Goal: Information Seeking & Learning: Learn about a topic

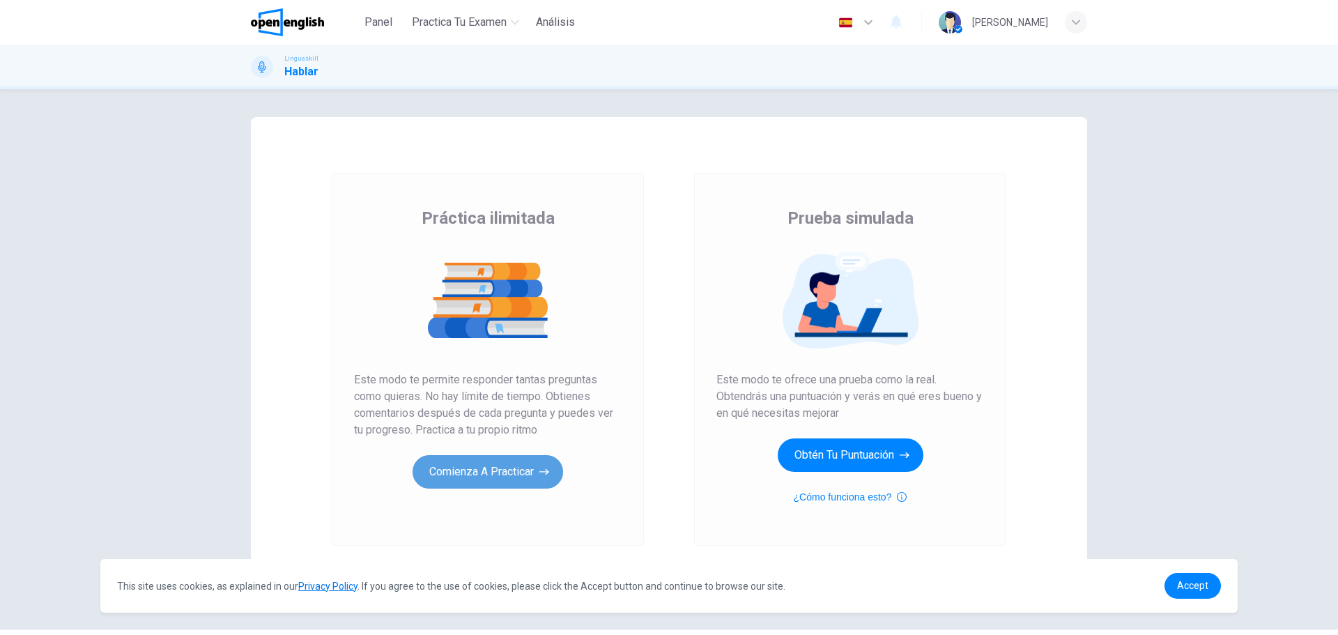
click at [487, 468] on button "Comienza a practicar" at bounding box center [488, 471] width 151 height 33
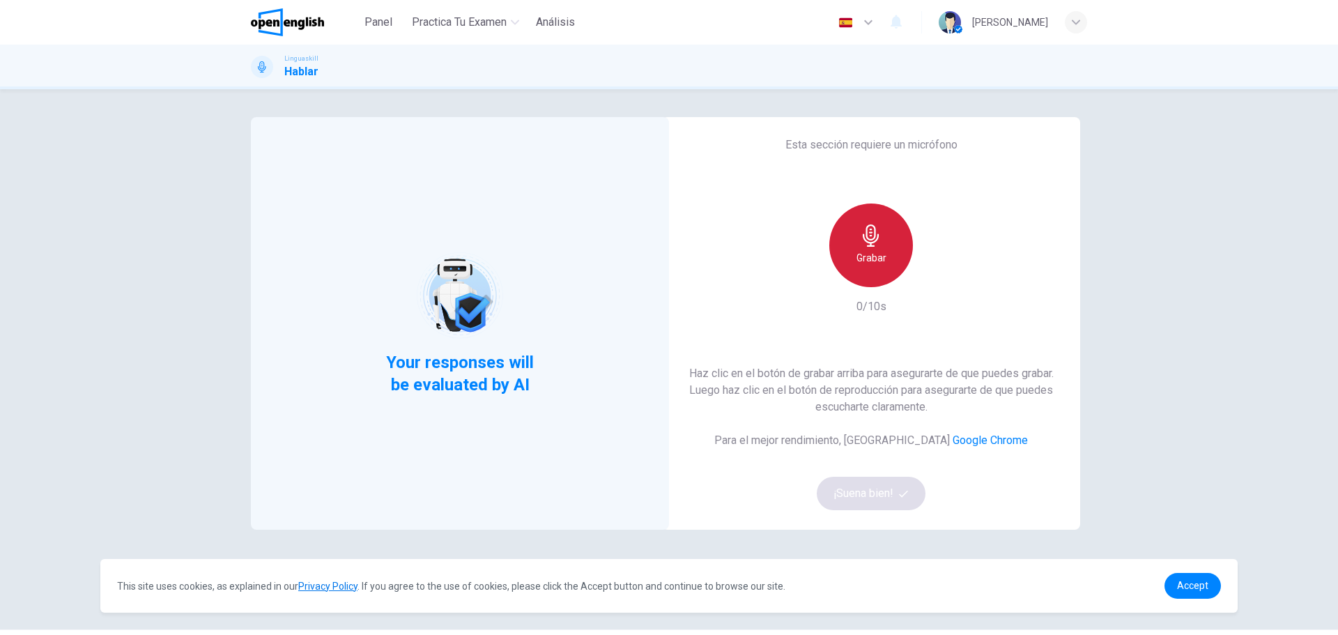
click at [873, 256] on h6 "Grabar" at bounding box center [872, 257] width 30 height 17
click at [890, 261] on div "Detener" at bounding box center [871, 245] width 84 height 84
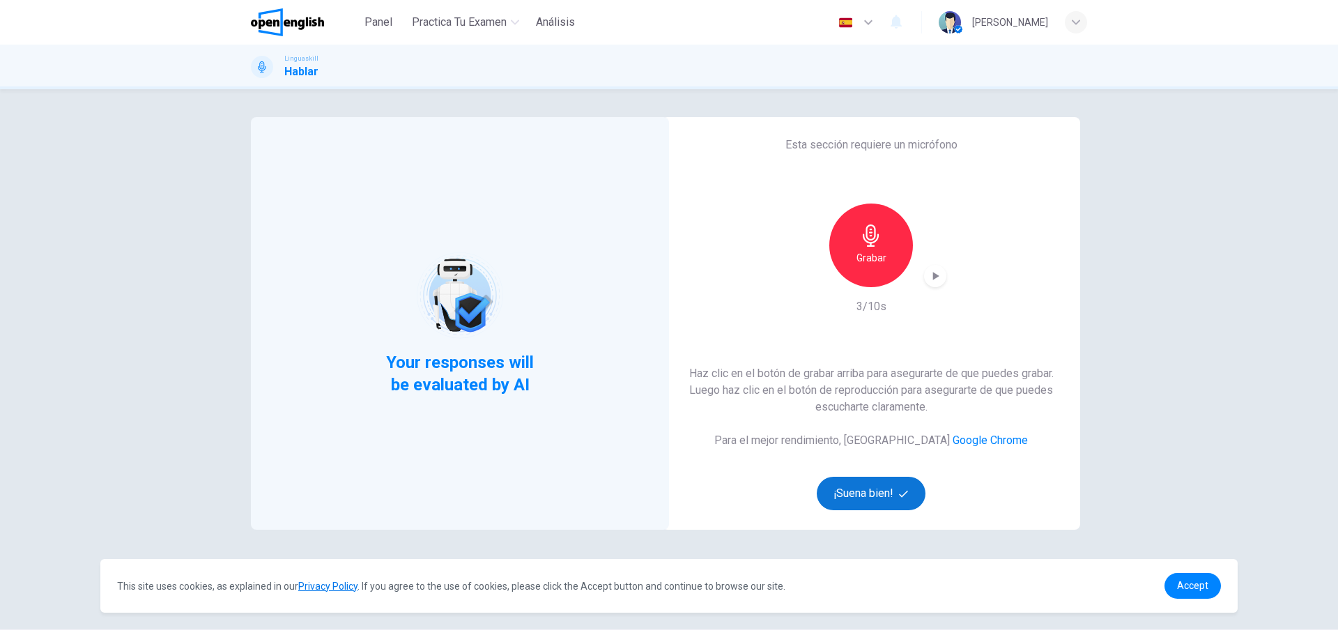
click at [880, 491] on button "¡Suena bien!" at bounding box center [871, 493] width 109 height 33
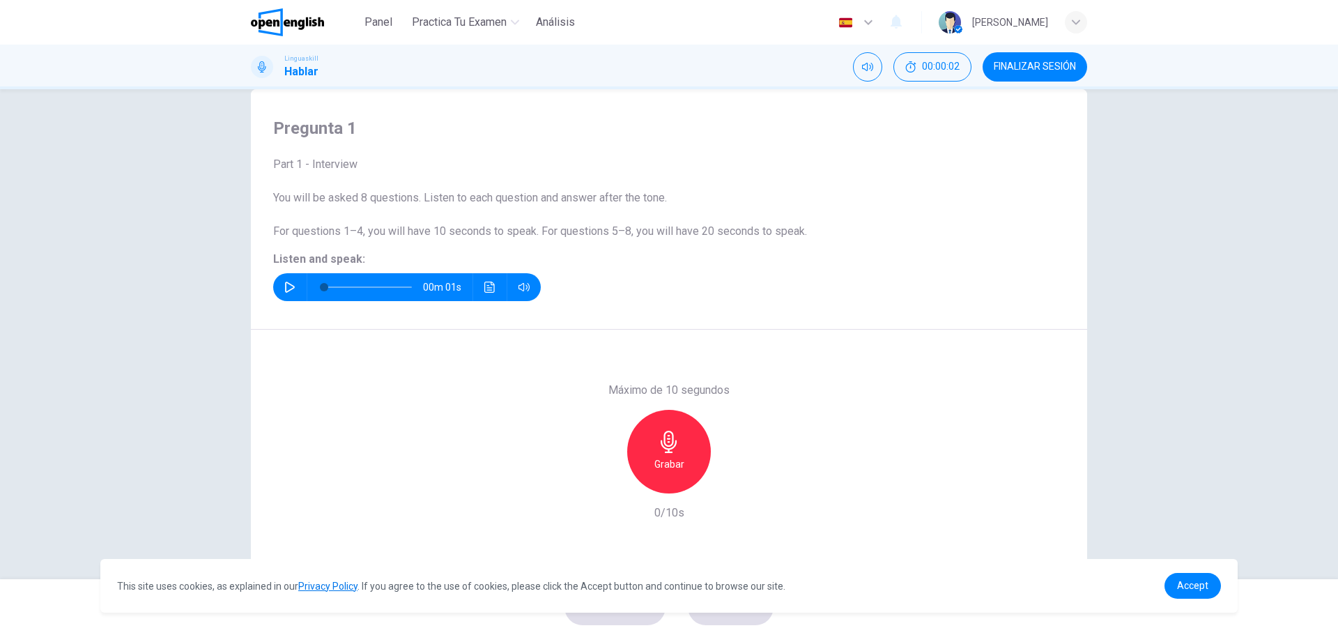
scroll to position [50, 0]
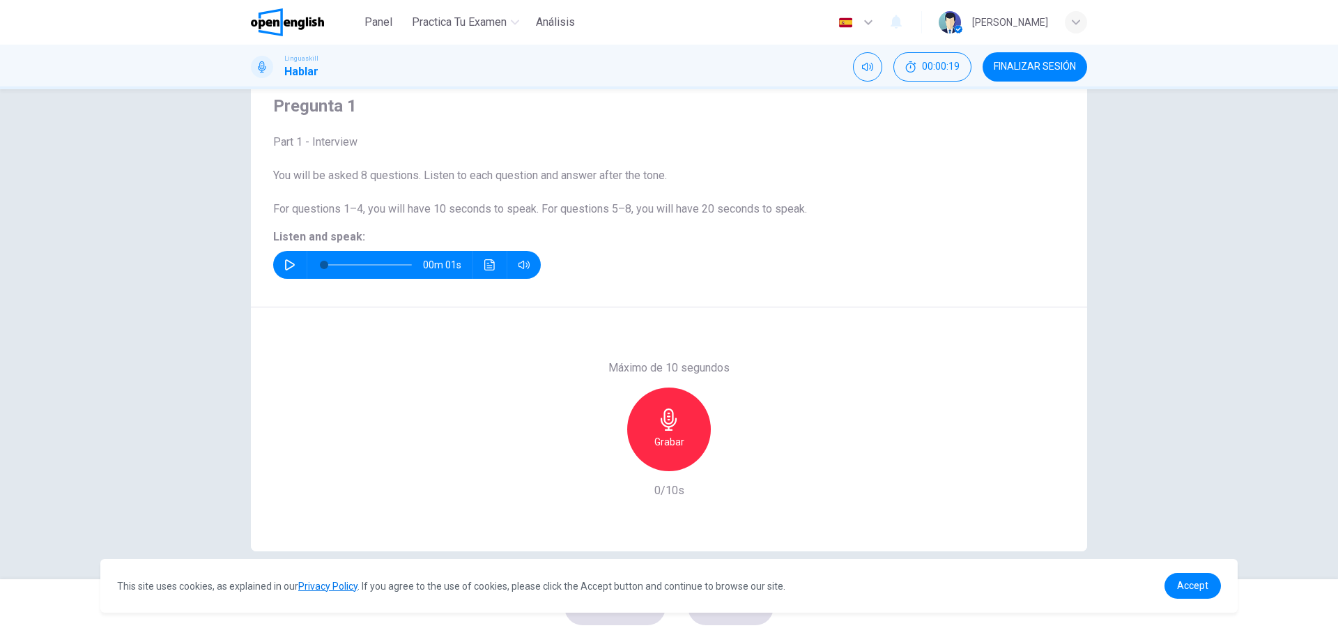
click at [279, 260] on button "button" at bounding box center [290, 265] width 22 height 28
click at [654, 446] on h6 "Grabar" at bounding box center [669, 441] width 30 height 17
click at [670, 420] on icon "button" at bounding box center [669, 419] width 16 height 22
click at [722, 618] on button "ENVIAR" at bounding box center [731, 607] width 86 height 36
click at [1206, 591] on span "Accept" at bounding box center [1192, 585] width 31 height 11
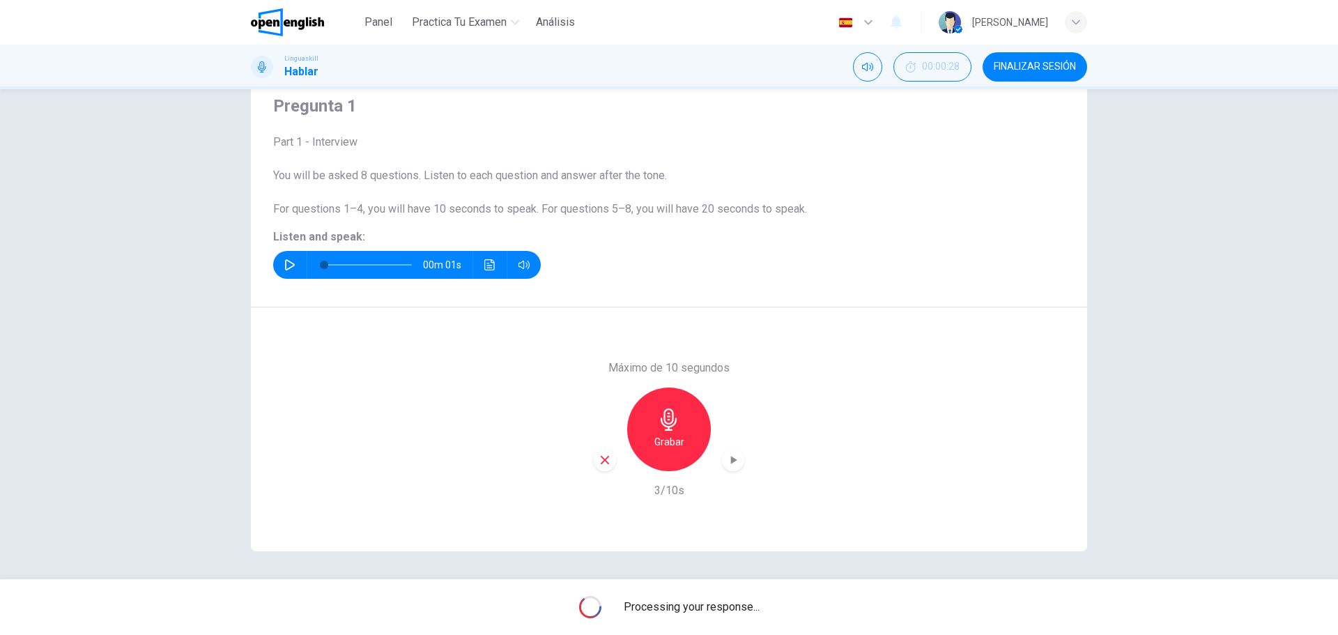
click at [733, 456] on icon "button" at bounding box center [733, 460] width 14 height 14
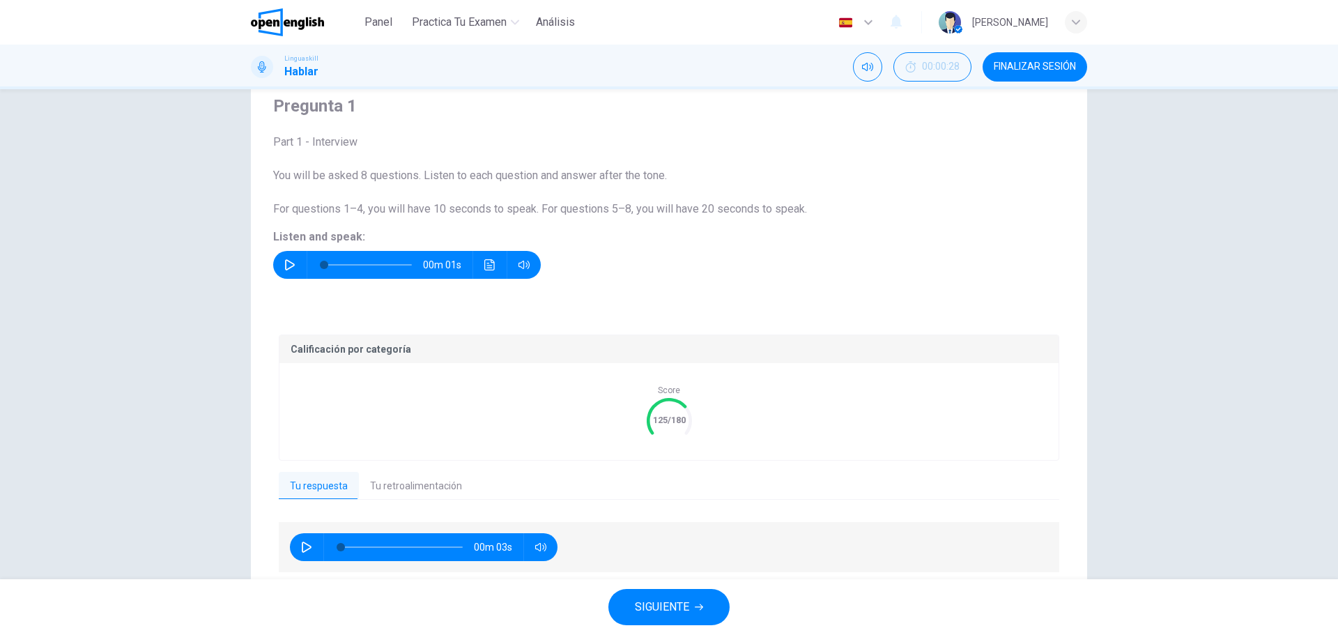
click at [401, 486] on button "Tu retroalimentación" at bounding box center [416, 486] width 114 height 29
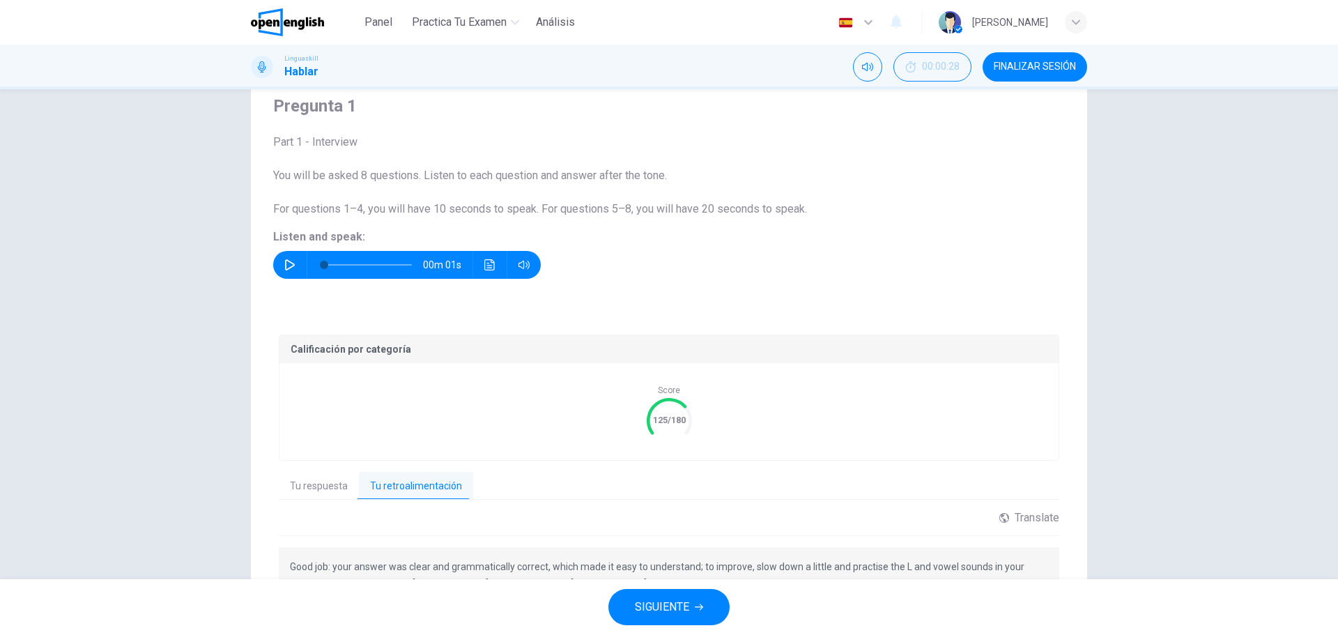
click at [678, 604] on span "SIGUIENTE" at bounding box center [662, 607] width 54 height 20
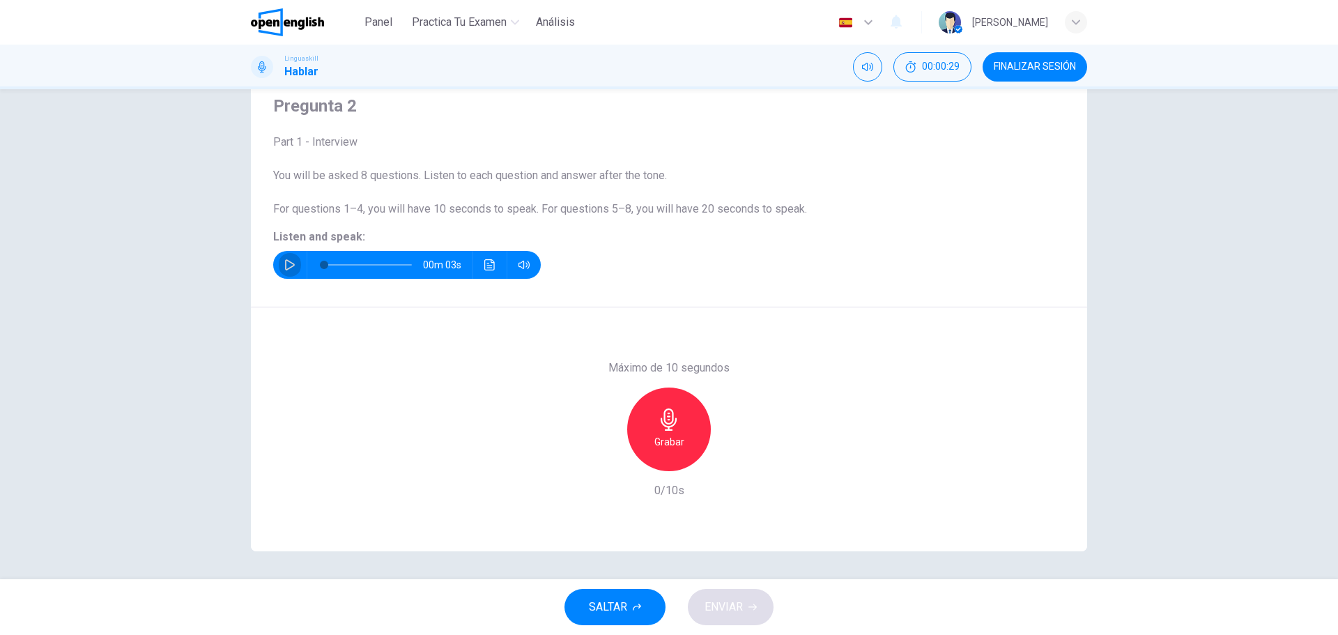
click at [279, 270] on button "button" at bounding box center [290, 265] width 22 height 28
type input "*"
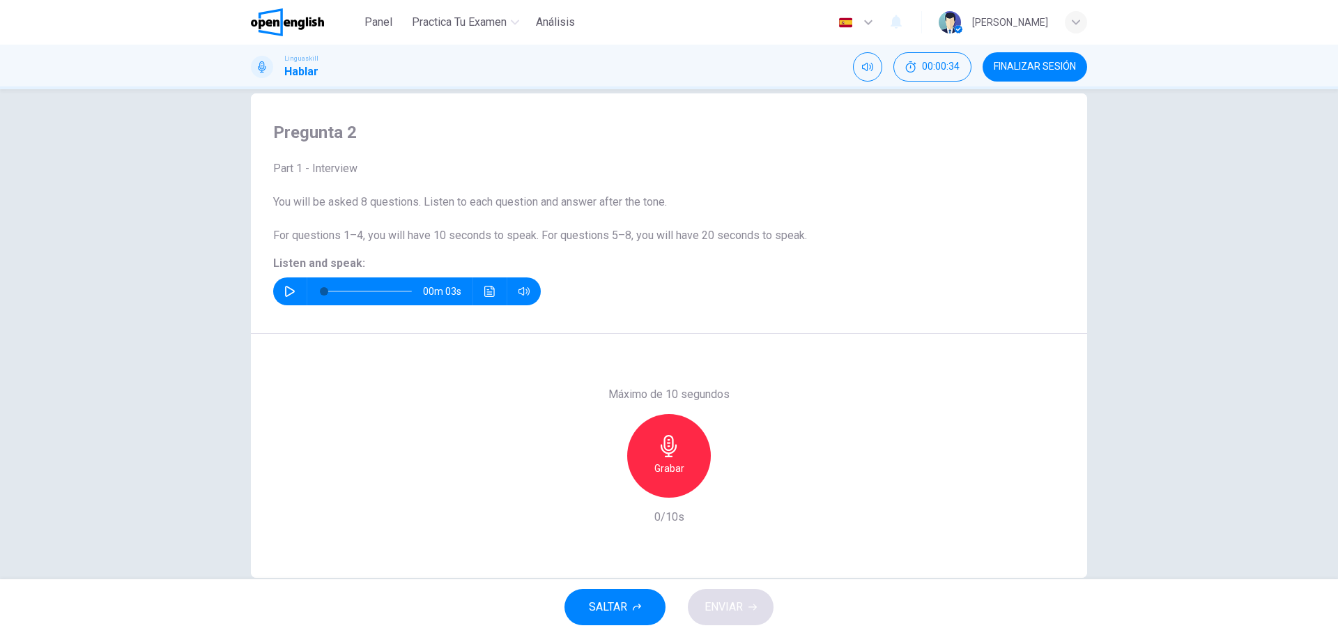
scroll to position [0, 0]
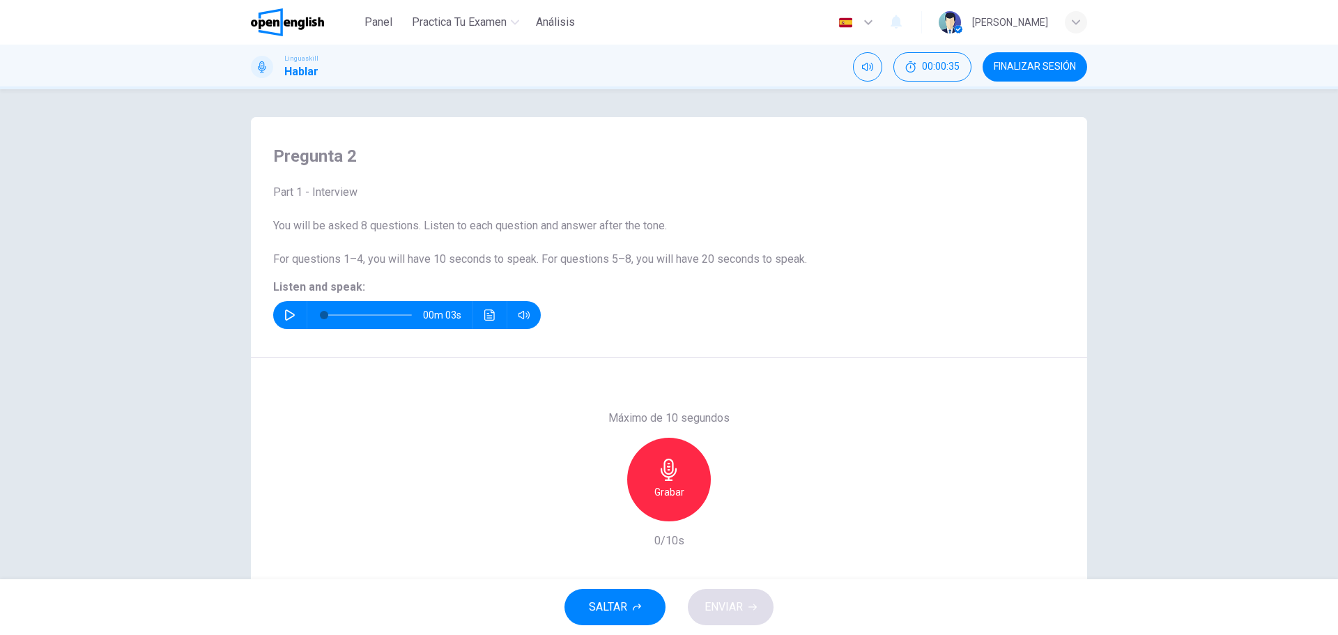
click at [1035, 72] on span "FINALIZAR SESIÓN" at bounding box center [1035, 66] width 82 height 11
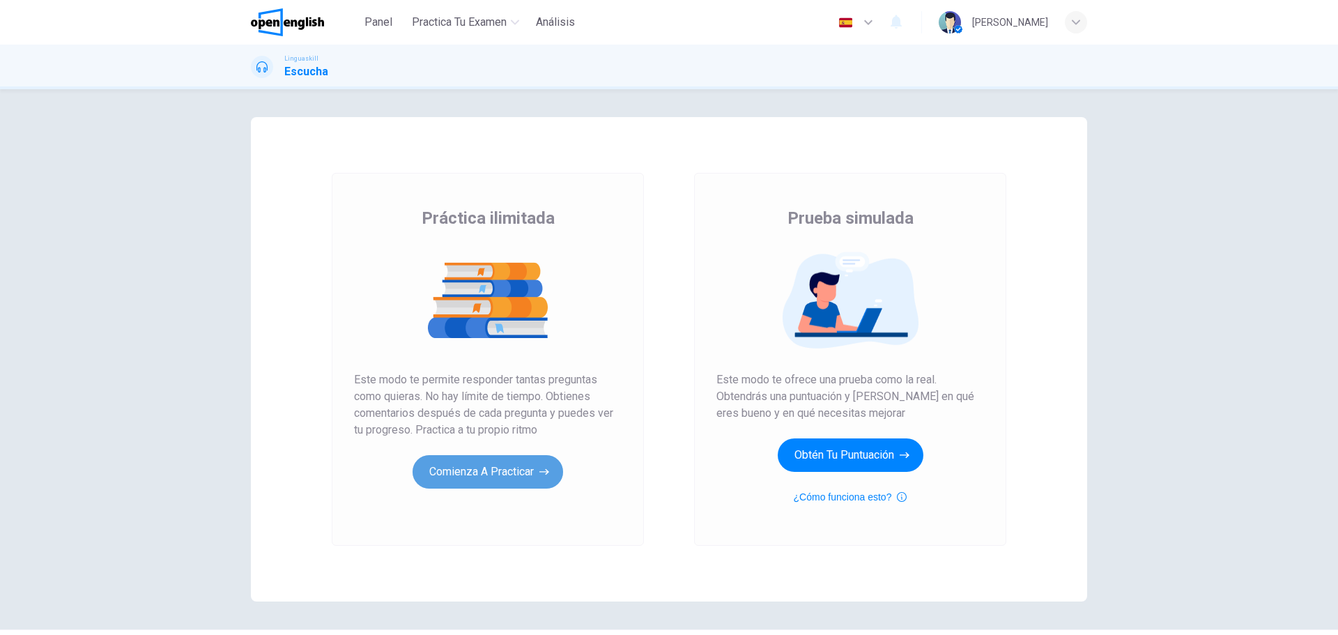
click at [530, 473] on button "Comienza a practicar" at bounding box center [488, 471] width 151 height 33
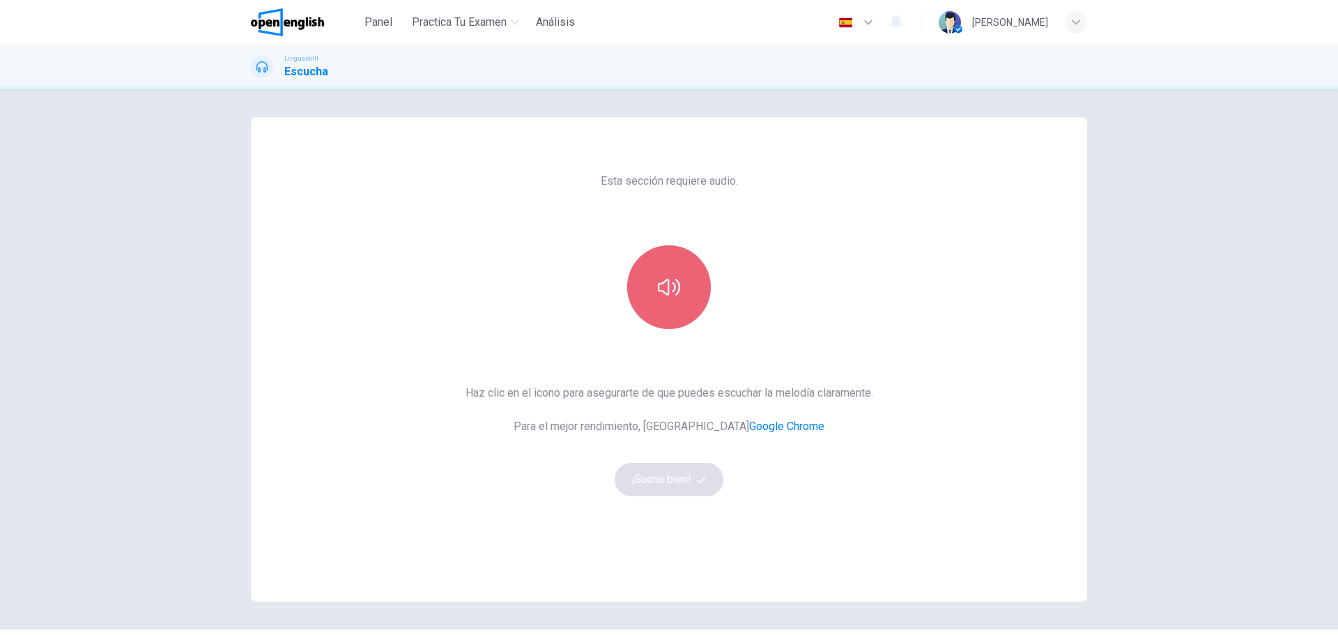
click at [661, 278] on icon "button" at bounding box center [669, 287] width 22 height 22
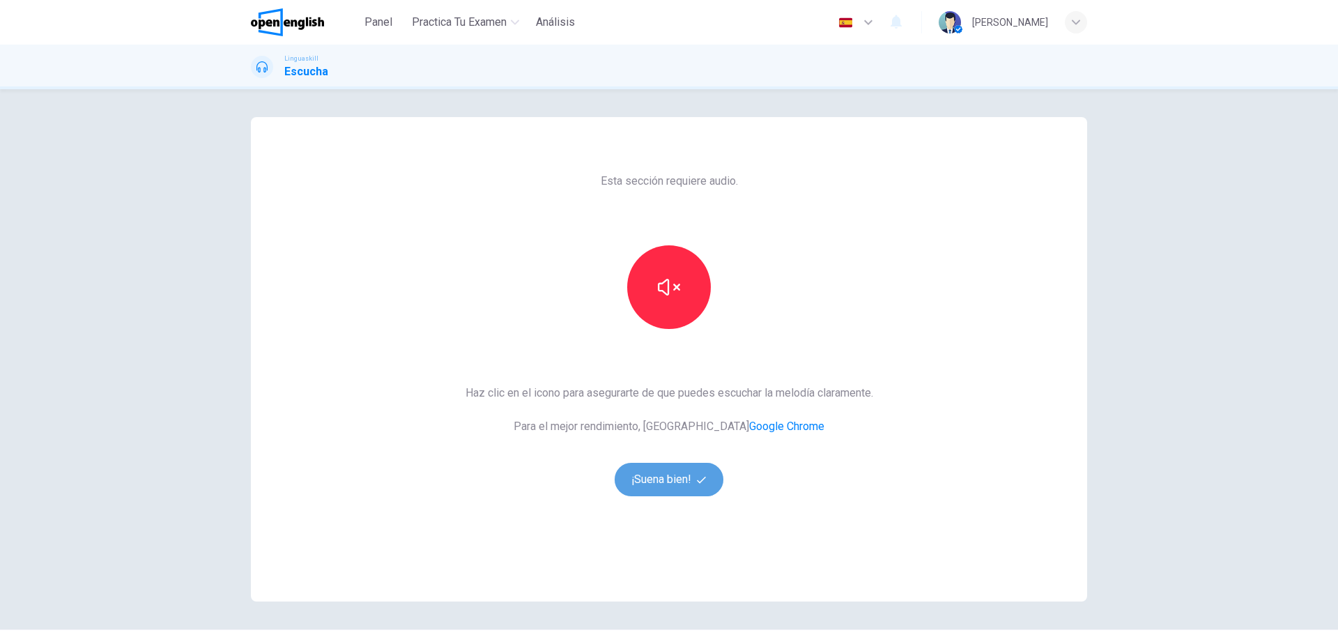
click at [647, 479] on button "¡Suena bien!" at bounding box center [669, 479] width 109 height 33
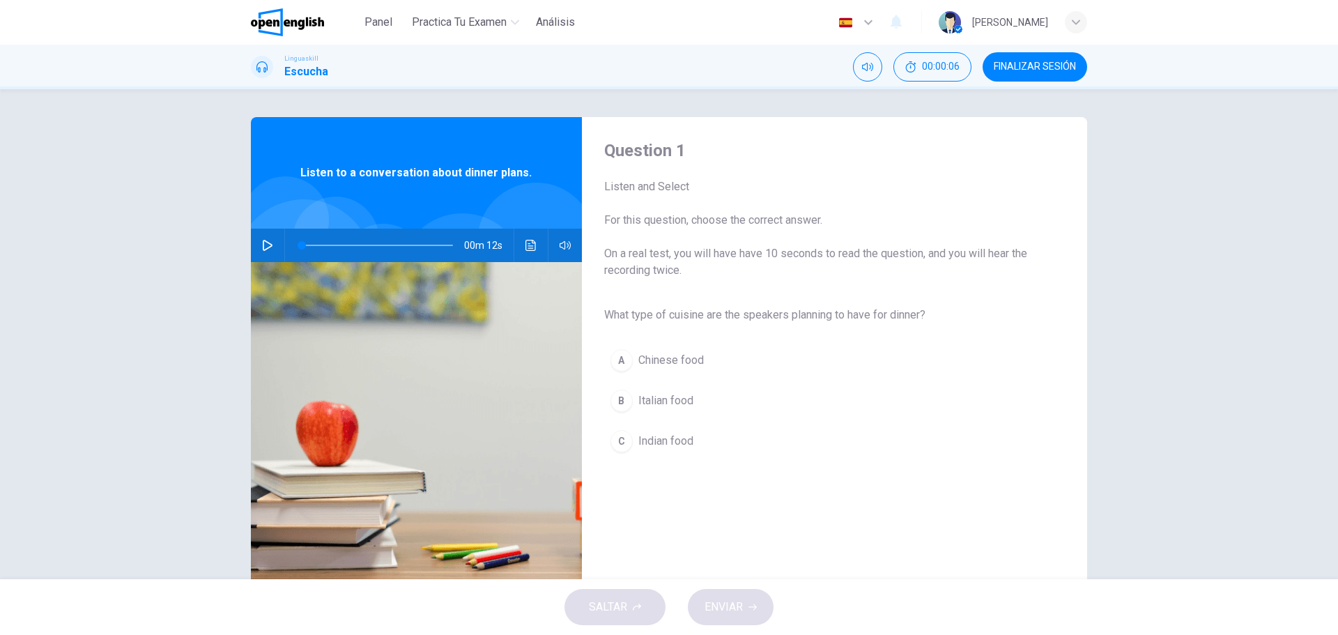
click at [262, 243] on icon "button" at bounding box center [267, 245] width 11 height 11
type input "*"
type input "***"
click at [583, 271] on span at bounding box center [587, 273] width 8 height 8
click at [262, 243] on icon "button" at bounding box center [267, 245] width 11 height 11
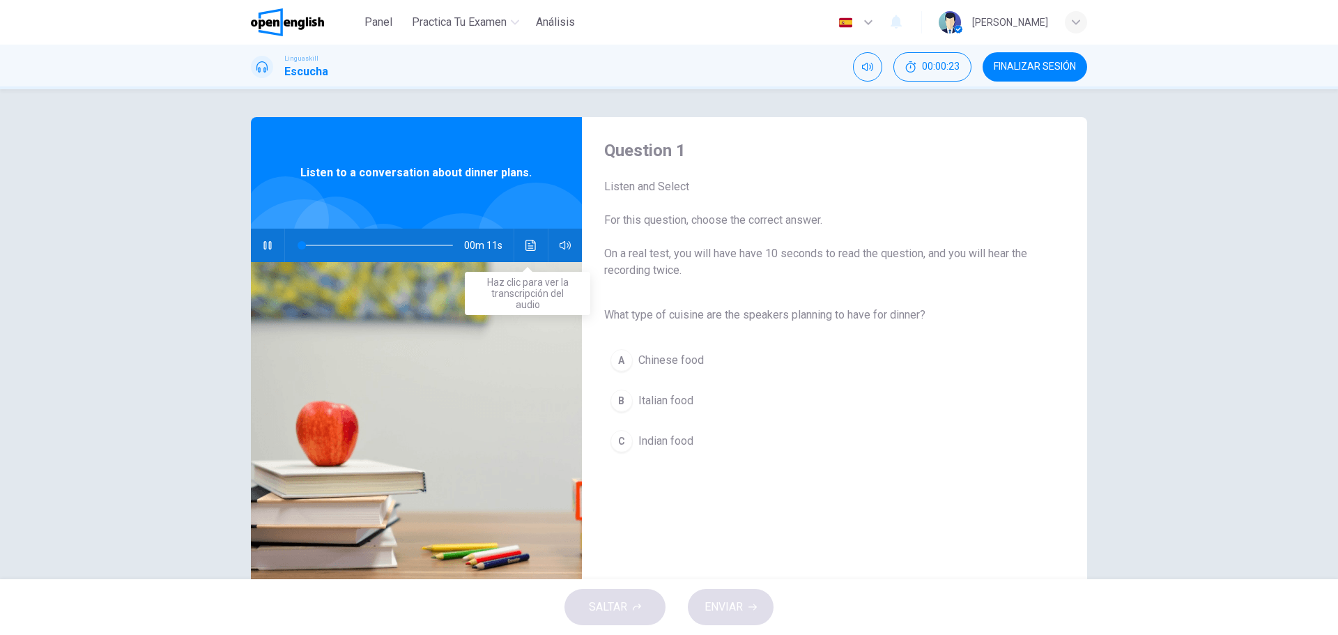
click at [535, 242] on button "Haz clic para ver la transcripción del audio" at bounding box center [531, 245] width 22 height 33
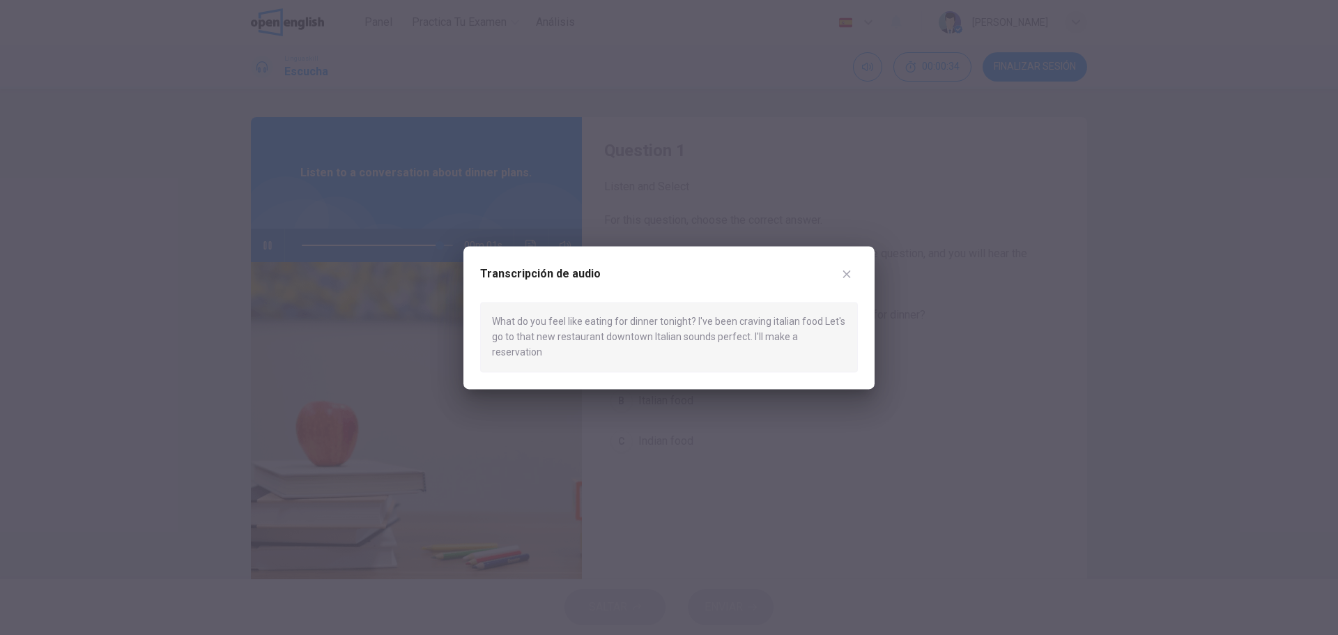
type input "*"
drag, startPoint x: 647, startPoint y: 332, endPoint x: 562, endPoint y: 330, distance: 84.4
click at [562, 330] on div "What do you feel like eating for dinner tonight? I've been craving italian food…" at bounding box center [669, 337] width 378 height 70
click at [847, 278] on icon "button" at bounding box center [847, 274] width 8 height 8
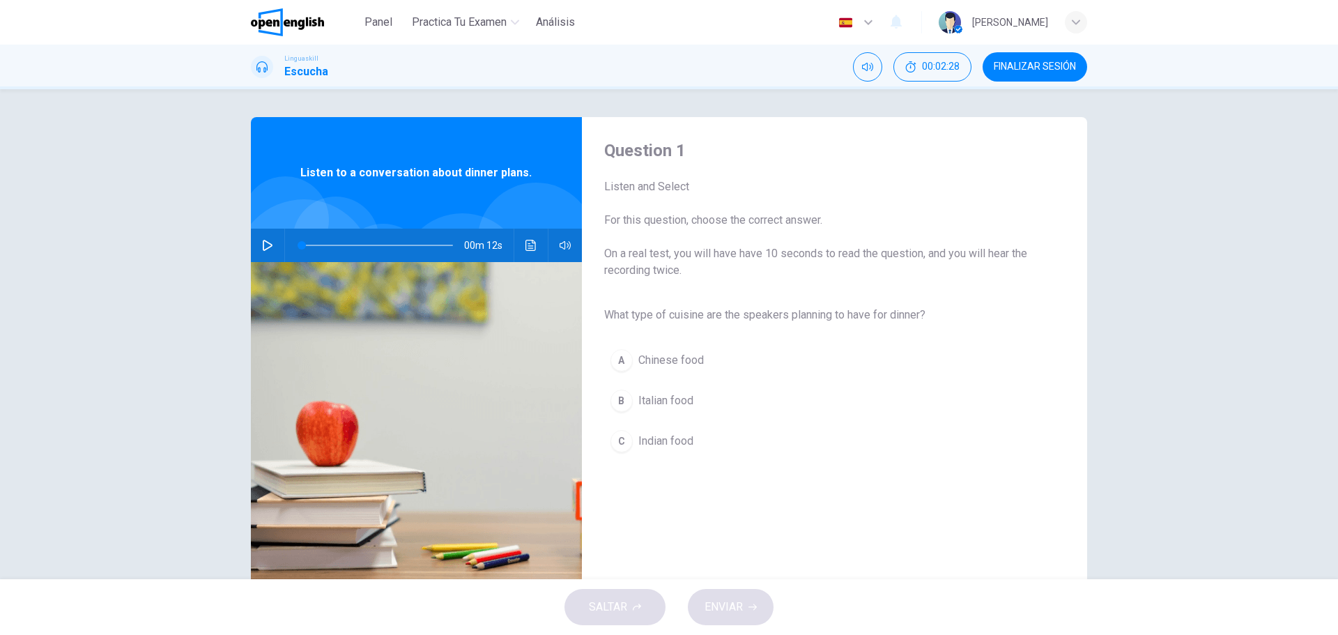
click at [630, 401] on button "B Italian food" at bounding box center [823, 400] width 438 height 35
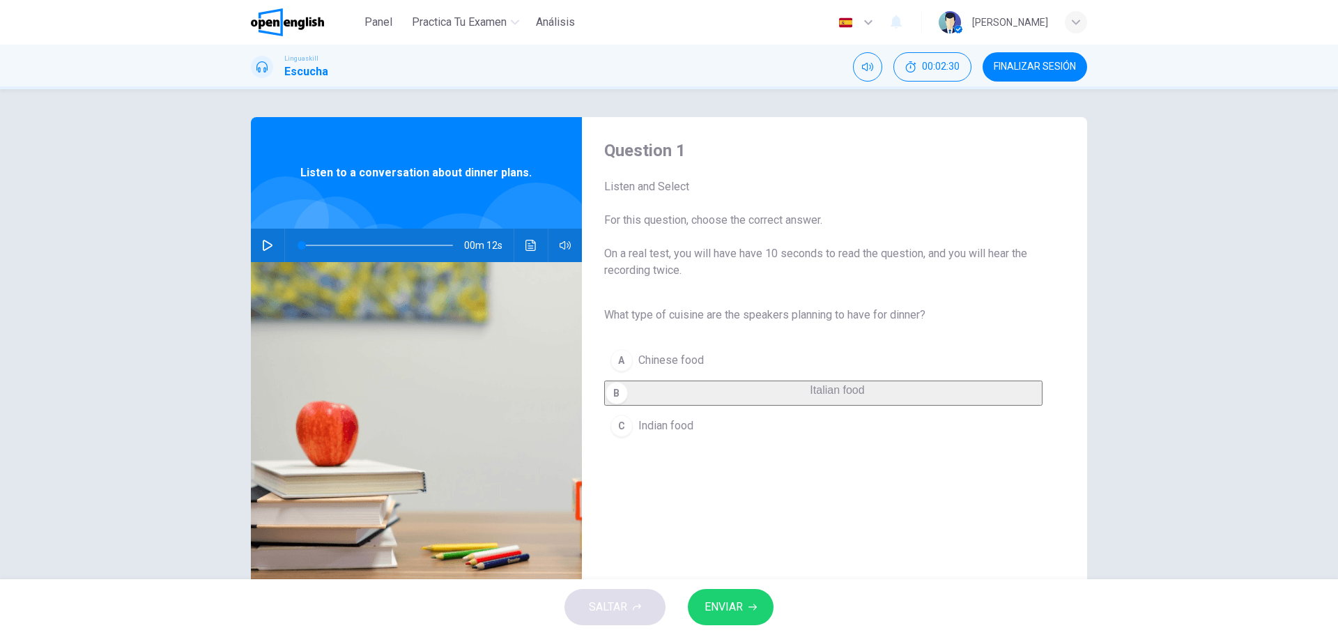
click at [751, 616] on button "ENVIAR" at bounding box center [731, 607] width 86 height 36
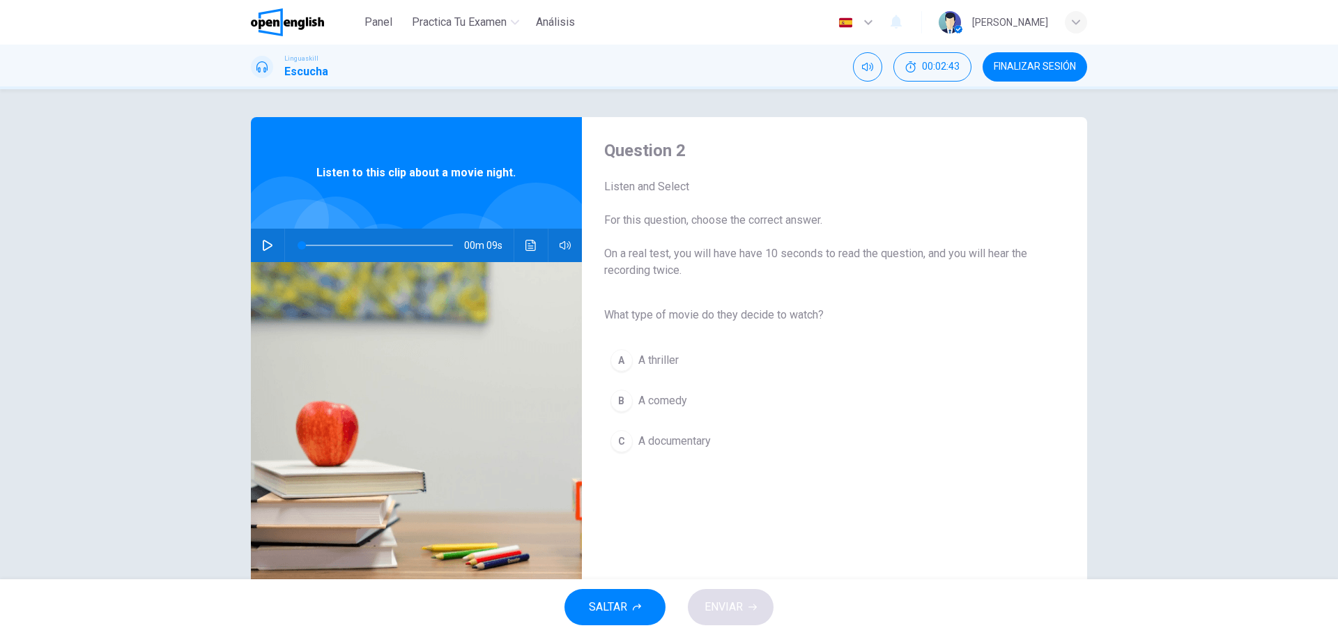
click at [271, 247] on button "button" at bounding box center [267, 245] width 22 height 33
type input "**"
type input "***"
click at [583, 270] on span at bounding box center [587, 273] width 8 height 8
type input "**"
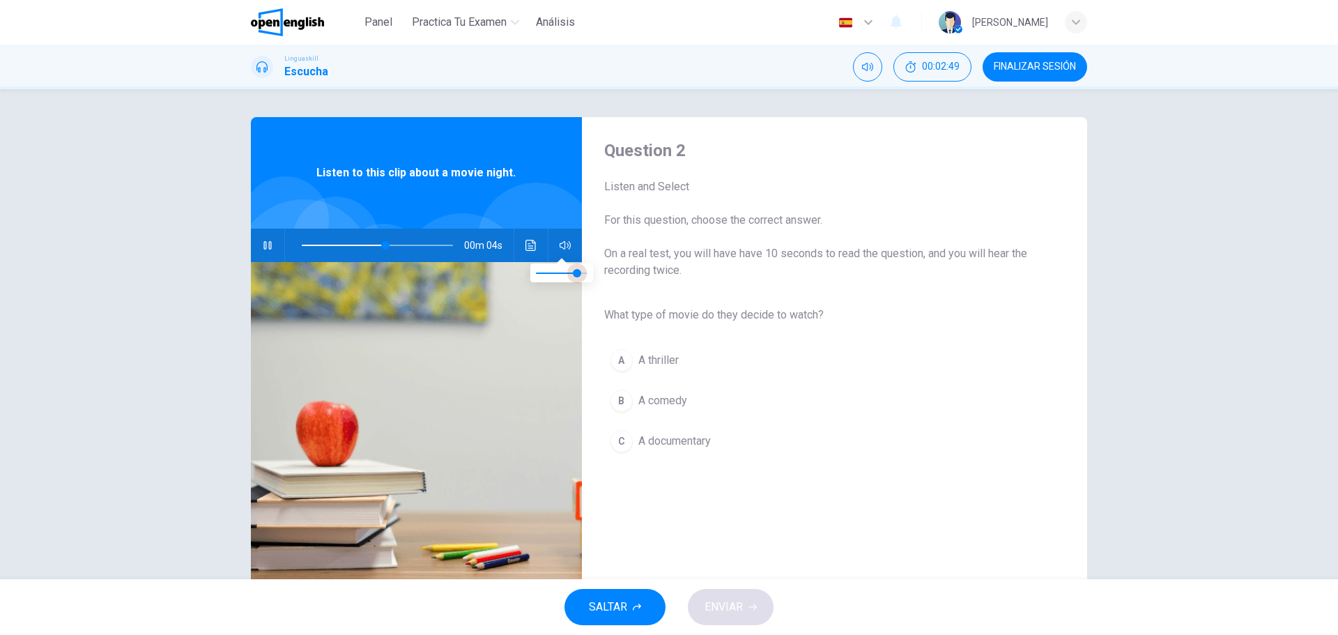
type input "***"
click at [574, 272] on span at bounding box center [577, 273] width 8 height 8
type input "**"
type input "***"
click at [568, 272] on span at bounding box center [572, 273] width 8 height 8
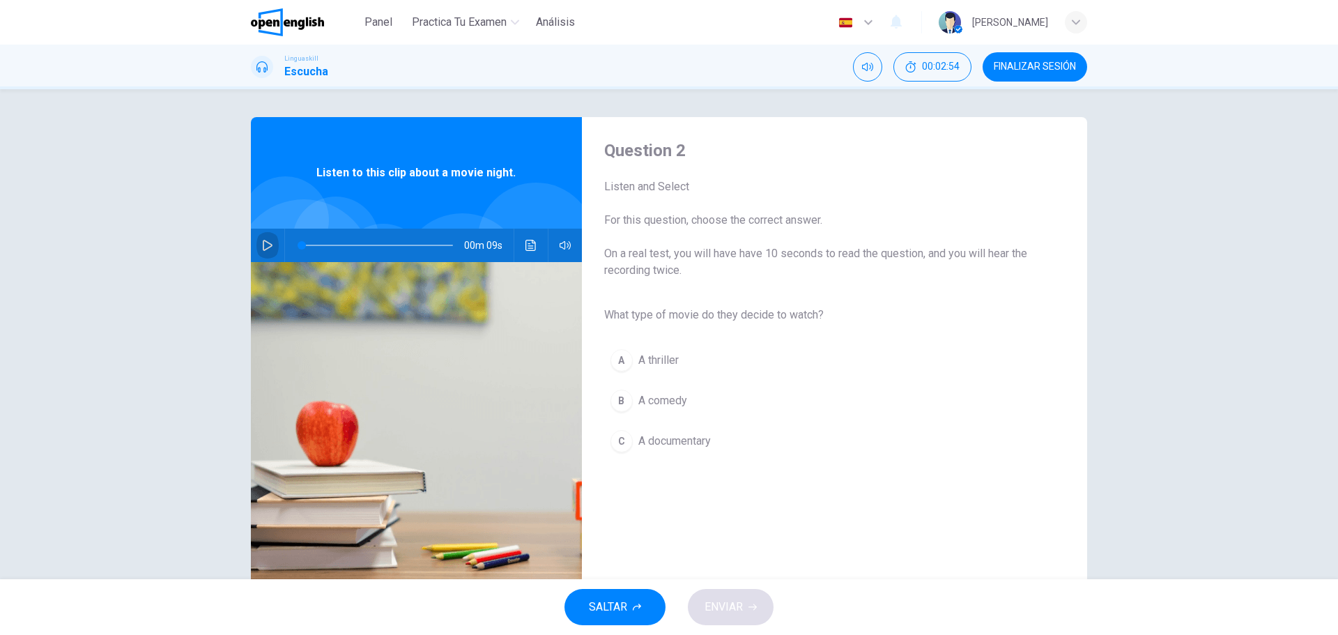
click at [257, 243] on button "button" at bounding box center [267, 245] width 22 height 33
type input "*"
click at [532, 251] on button "Haz clic para ver la transcripción del audio" at bounding box center [531, 245] width 22 height 33
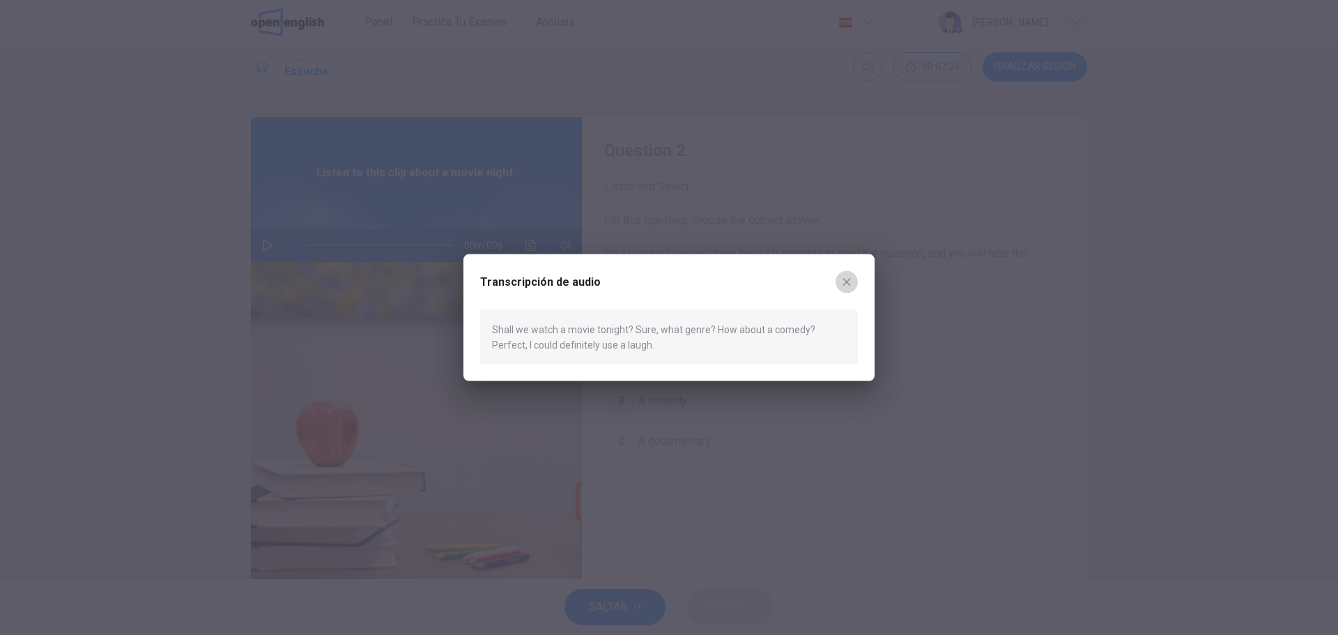
click at [849, 272] on button "button" at bounding box center [847, 281] width 22 height 22
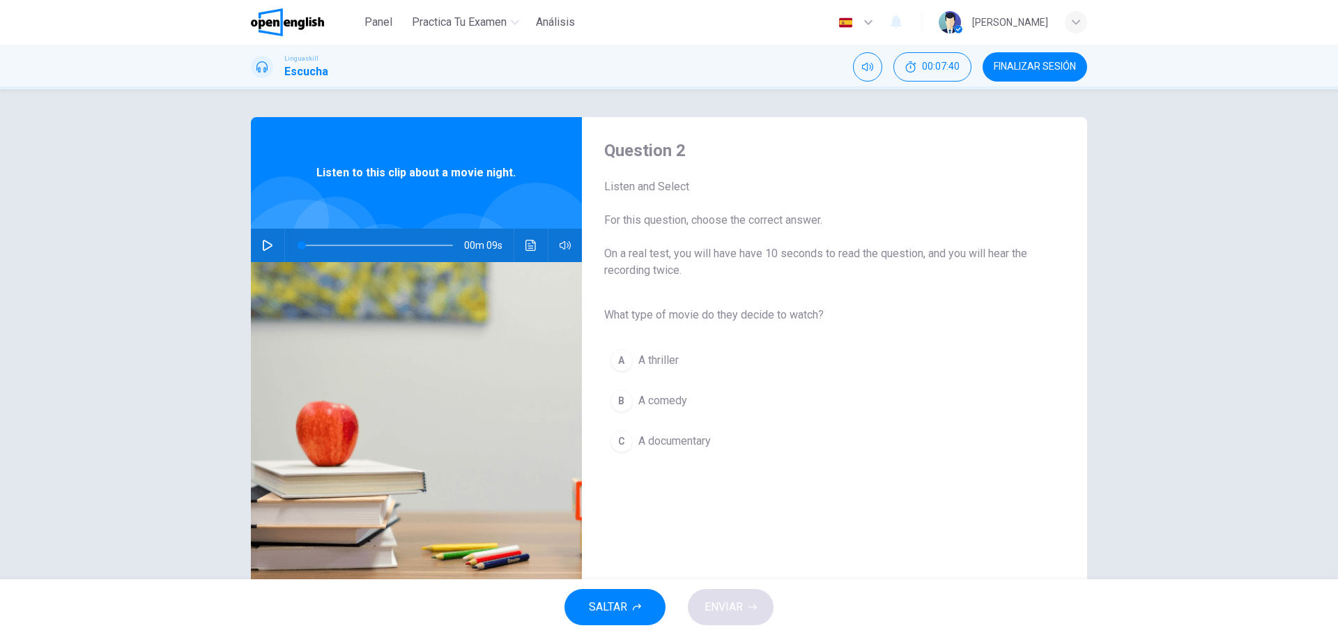
click at [675, 406] on span "A comedy" at bounding box center [662, 400] width 49 height 17
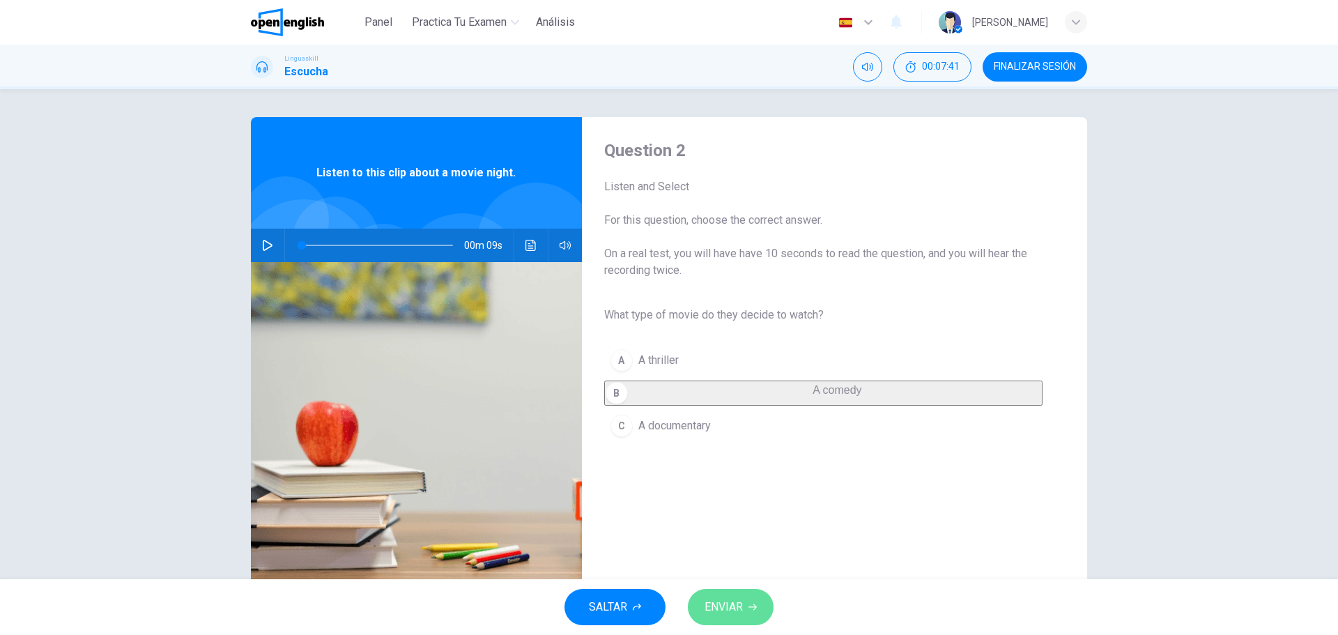
click at [698, 604] on button "ENVIAR" at bounding box center [731, 607] width 86 height 36
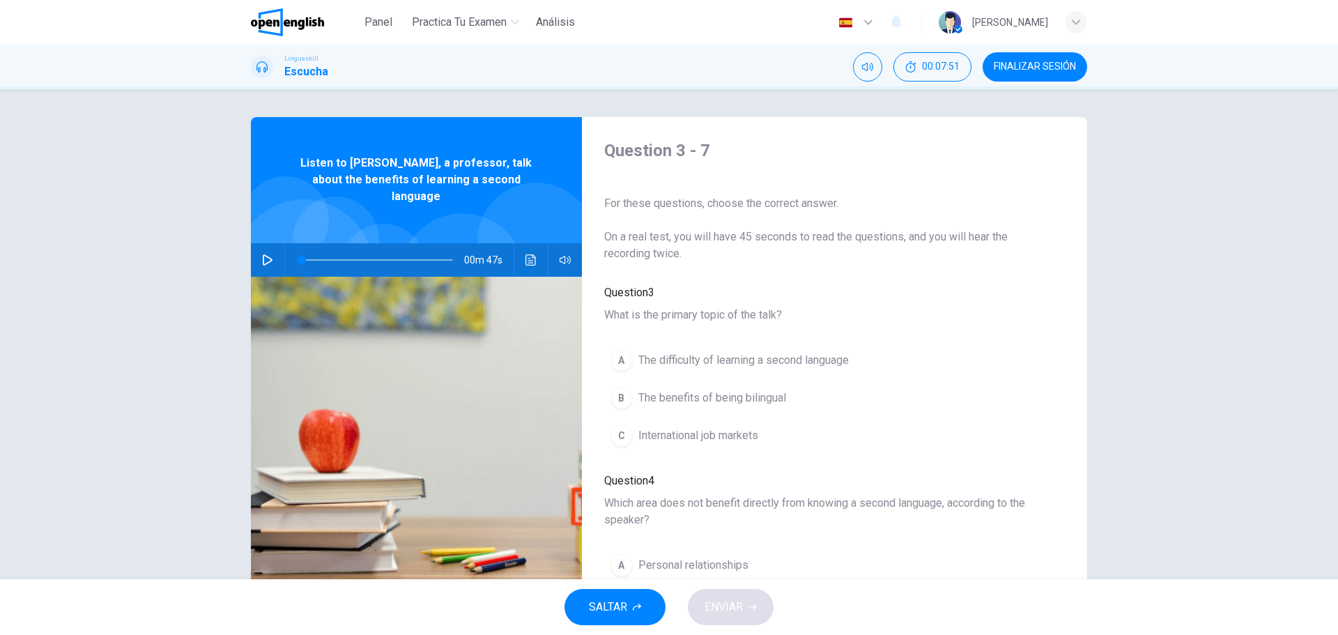
click at [263, 254] on icon "button" at bounding box center [268, 259] width 10 height 11
click at [265, 243] on button "button" at bounding box center [267, 259] width 22 height 33
click at [525, 254] on icon "Haz clic para ver la transcripción del audio" at bounding box center [530, 259] width 10 height 11
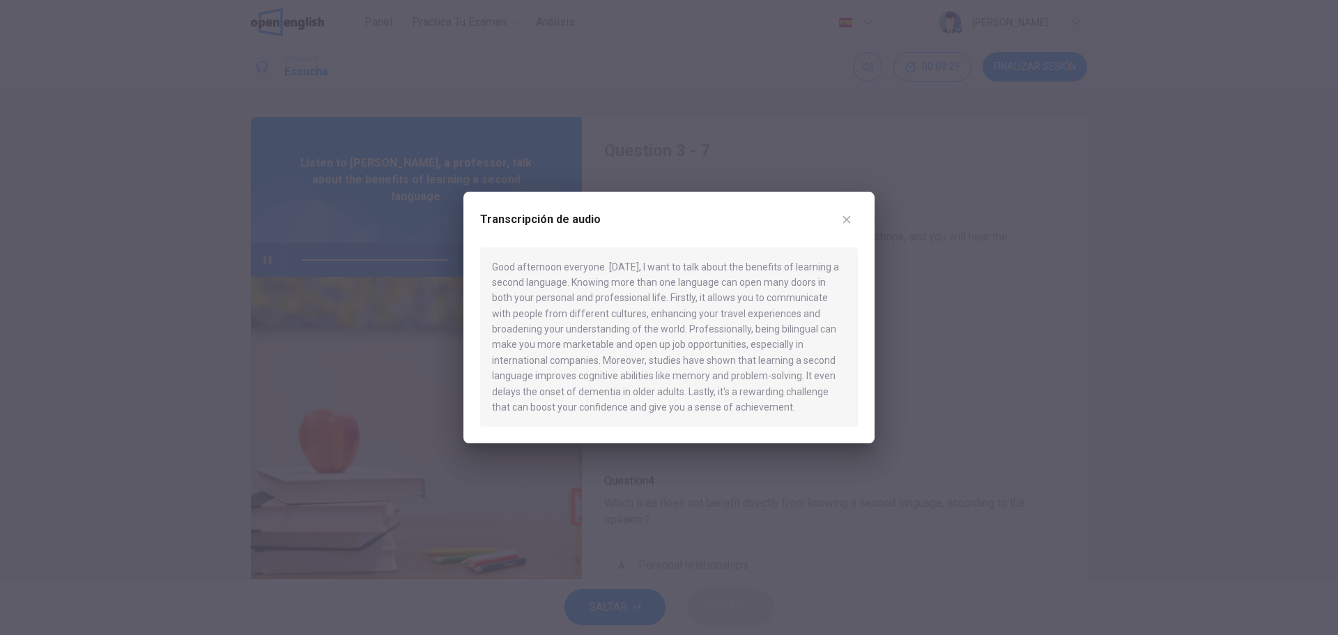
type input "*"
click at [837, 225] on button "button" at bounding box center [847, 219] width 22 height 22
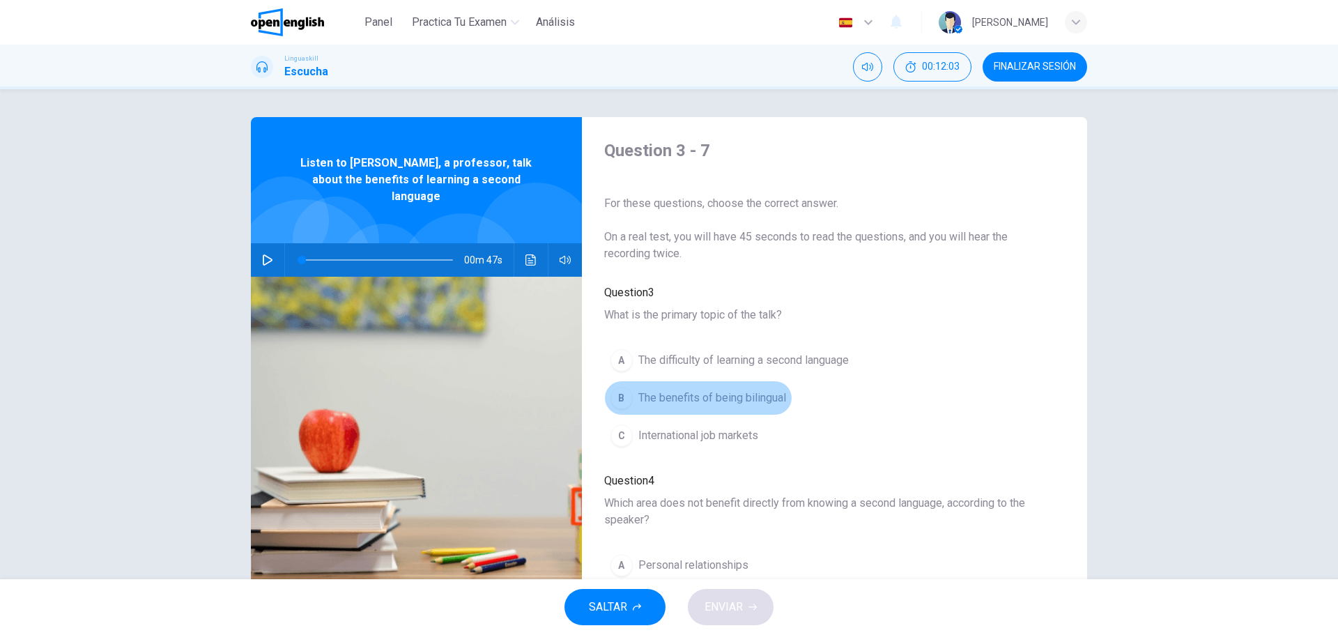
click at [747, 392] on span "The benefits of being bilingual" at bounding box center [712, 398] width 148 height 17
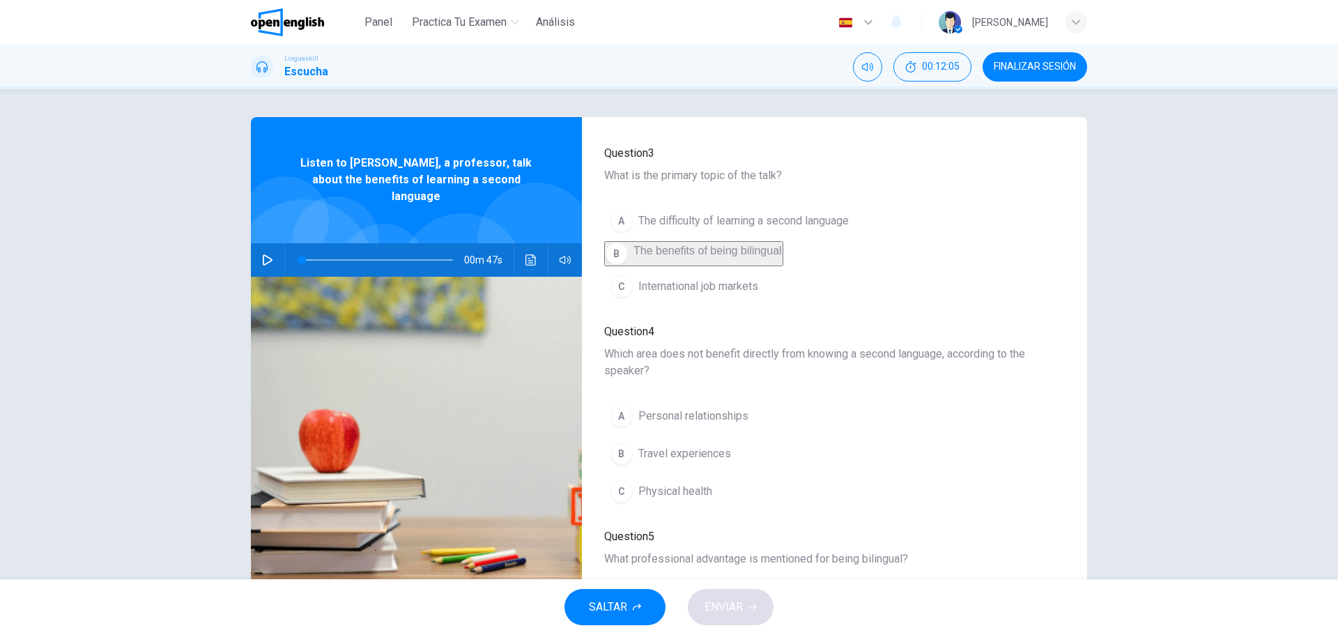
scroll to position [209, 0]
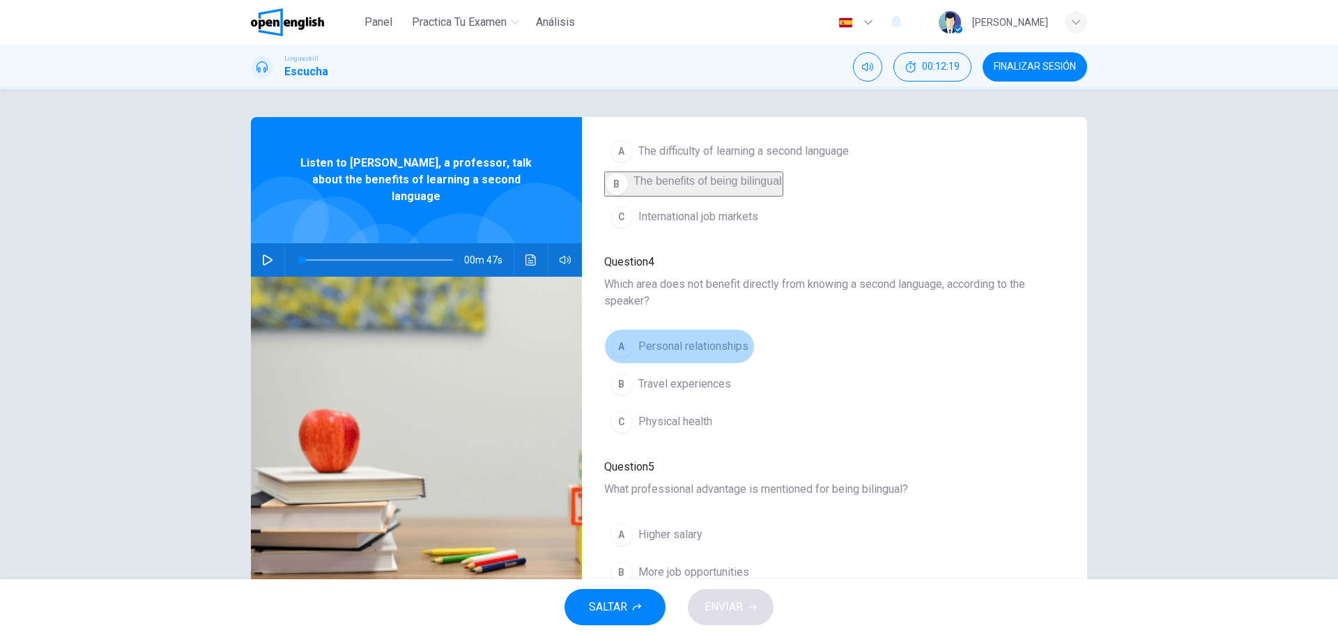
click at [683, 343] on span "Personal relationships" at bounding box center [693, 346] width 110 height 17
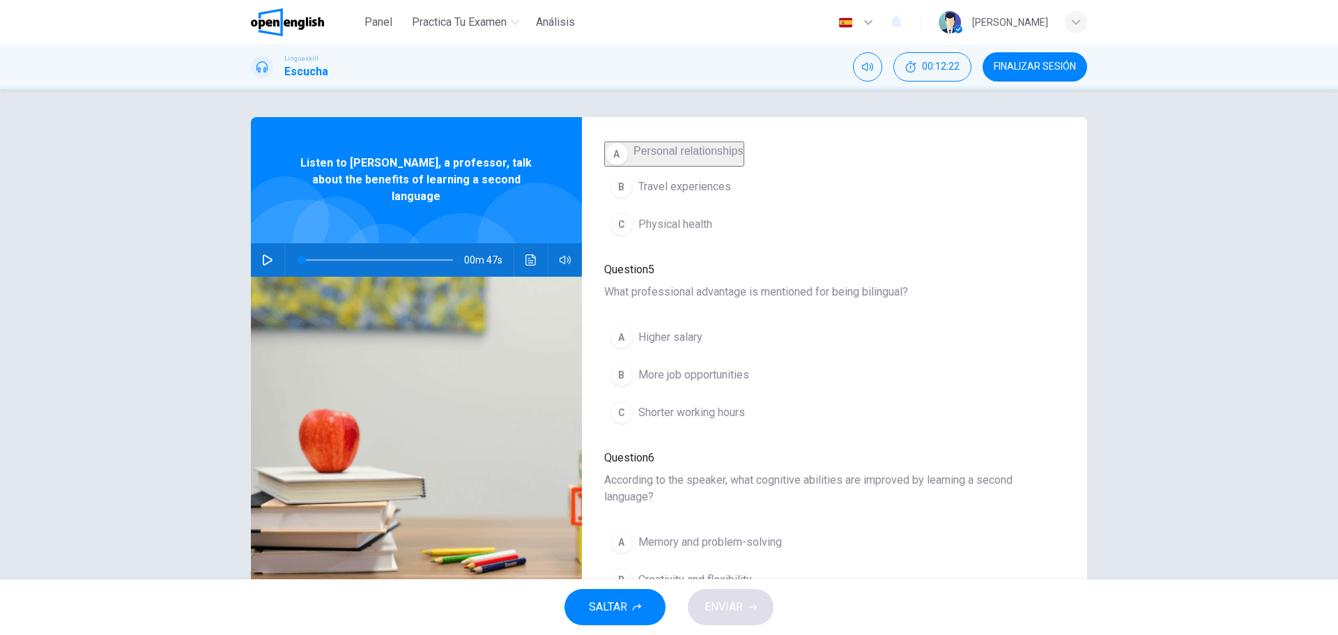
scroll to position [418, 0]
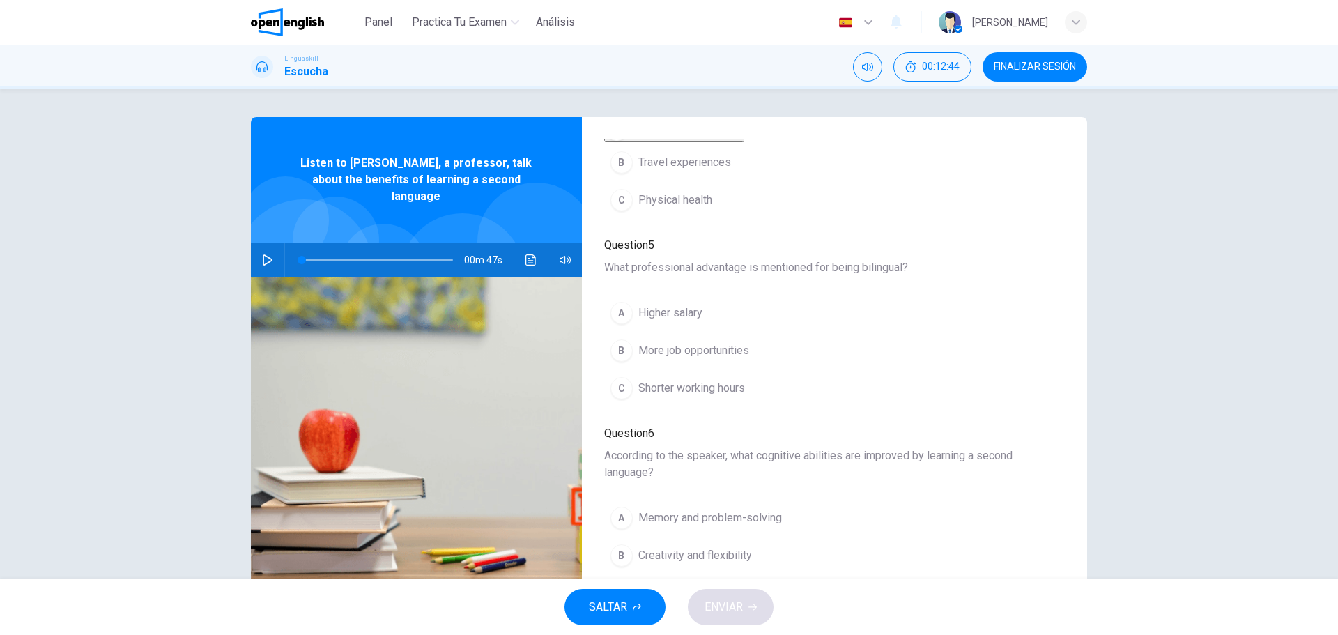
click at [684, 385] on button "C Shorter working hours" at bounding box center [677, 388] width 147 height 35
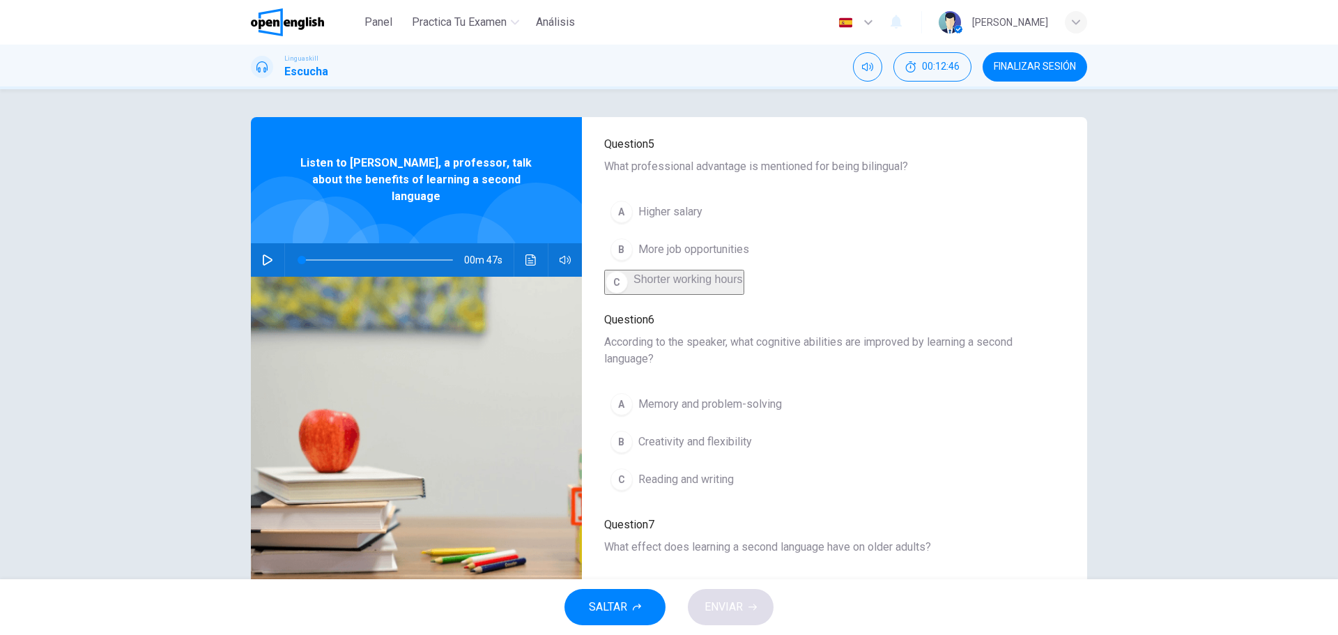
scroll to position [488, 0]
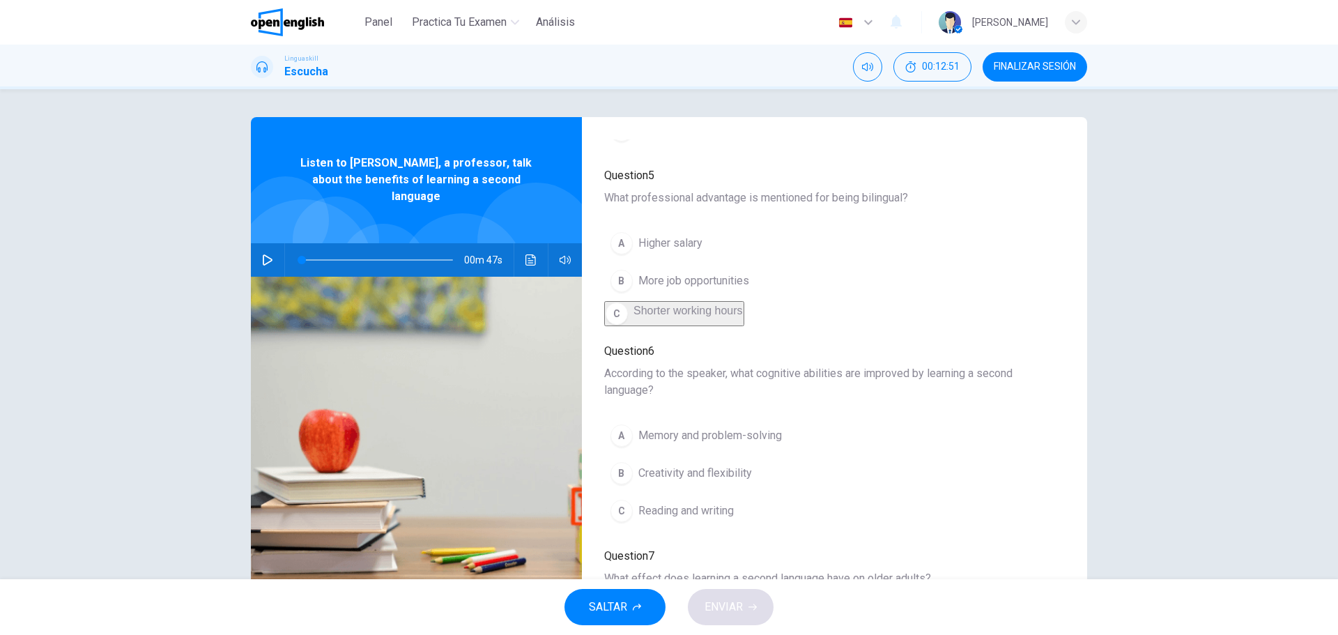
click at [741, 289] on span "More job opportunities" at bounding box center [693, 280] width 111 height 17
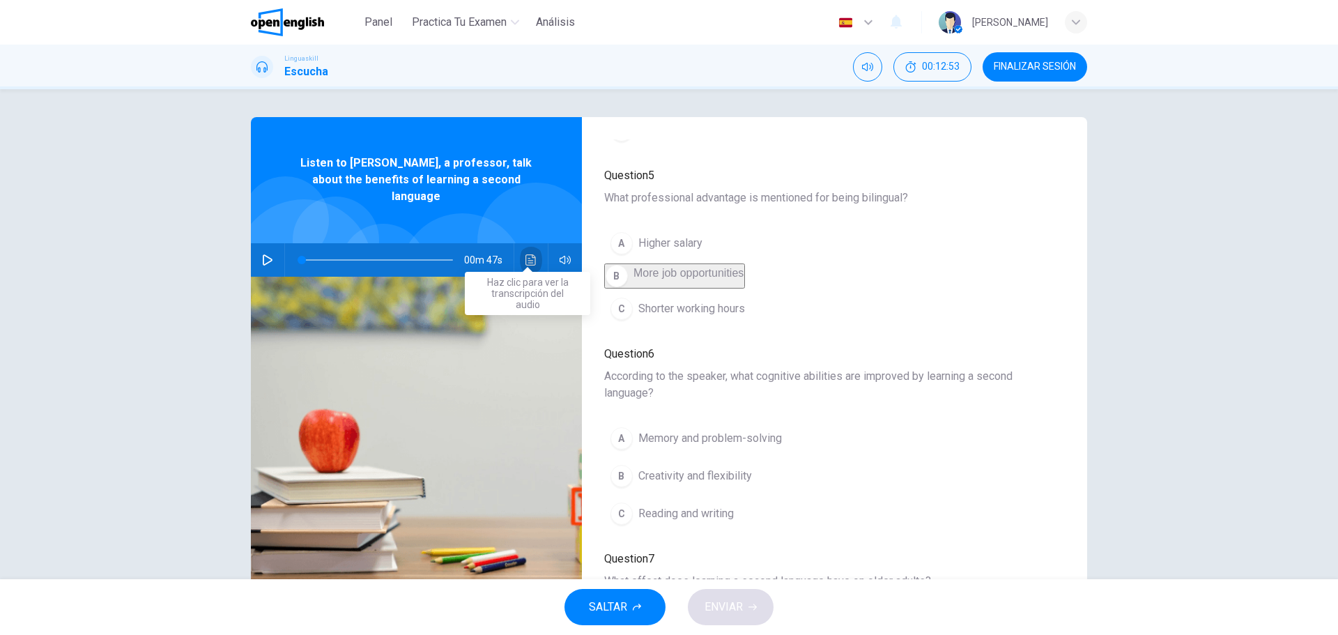
click at [534, 243] on button "Haz clic para ver la transcripción del audio" at bounding box center [531, 259] width 22 height 33
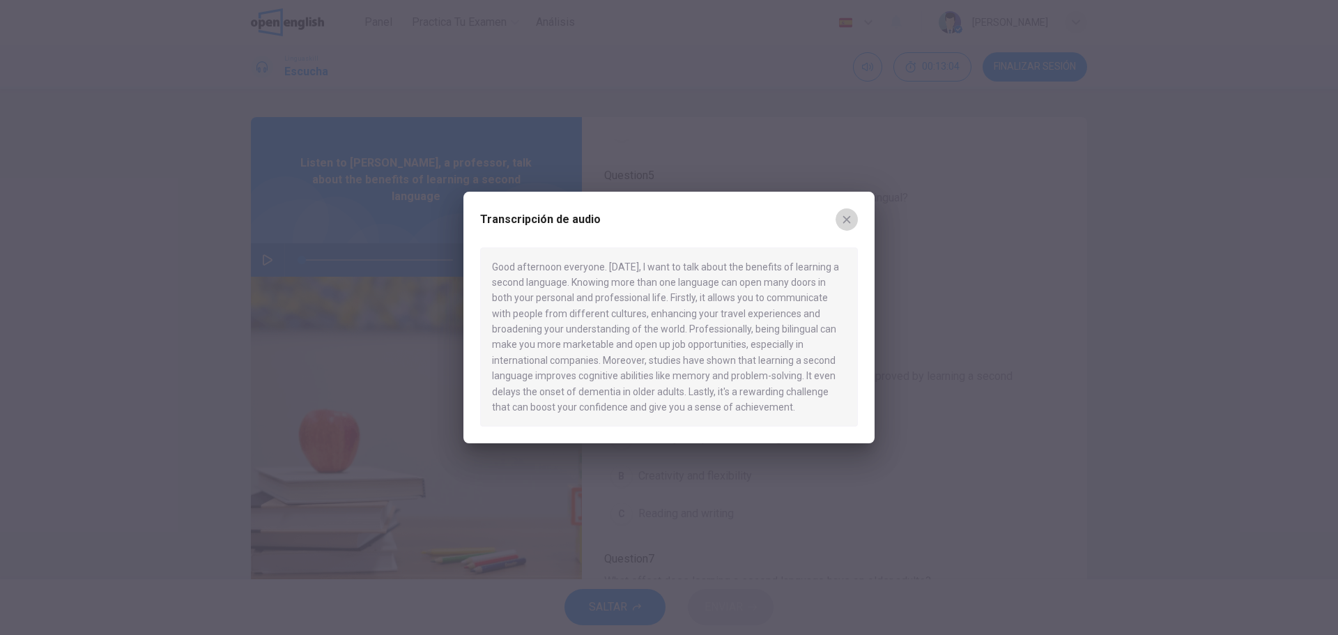
click at [842, 217] on icon "button" at bounding box center [846, 219] width 11 height 11
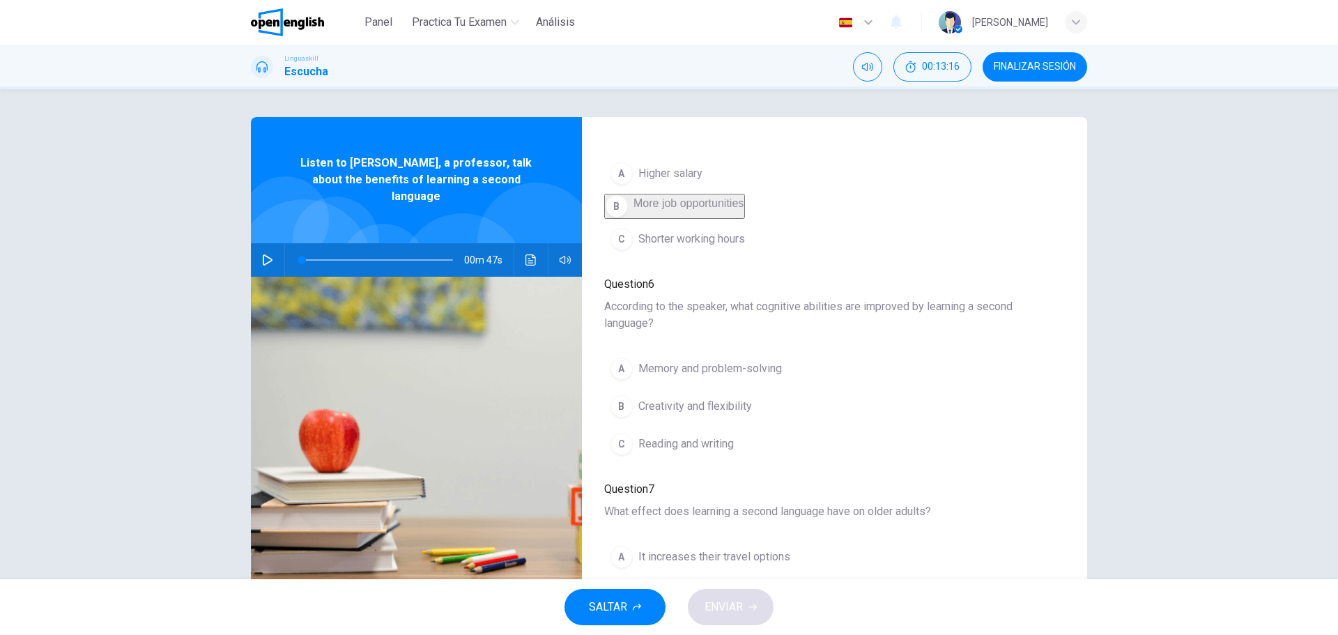
scroll to position [627, 0]
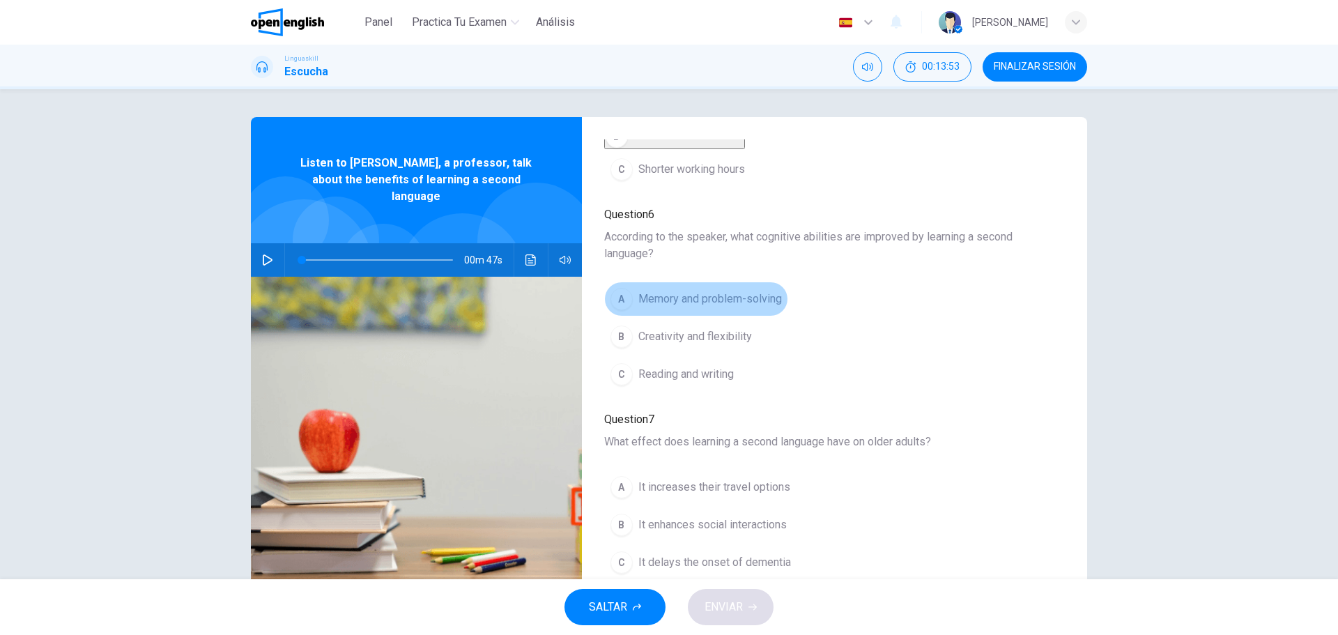
click at [730, 304] on span "Memory and problem-solving" at bounding box center [710, 299] width 144 height 17
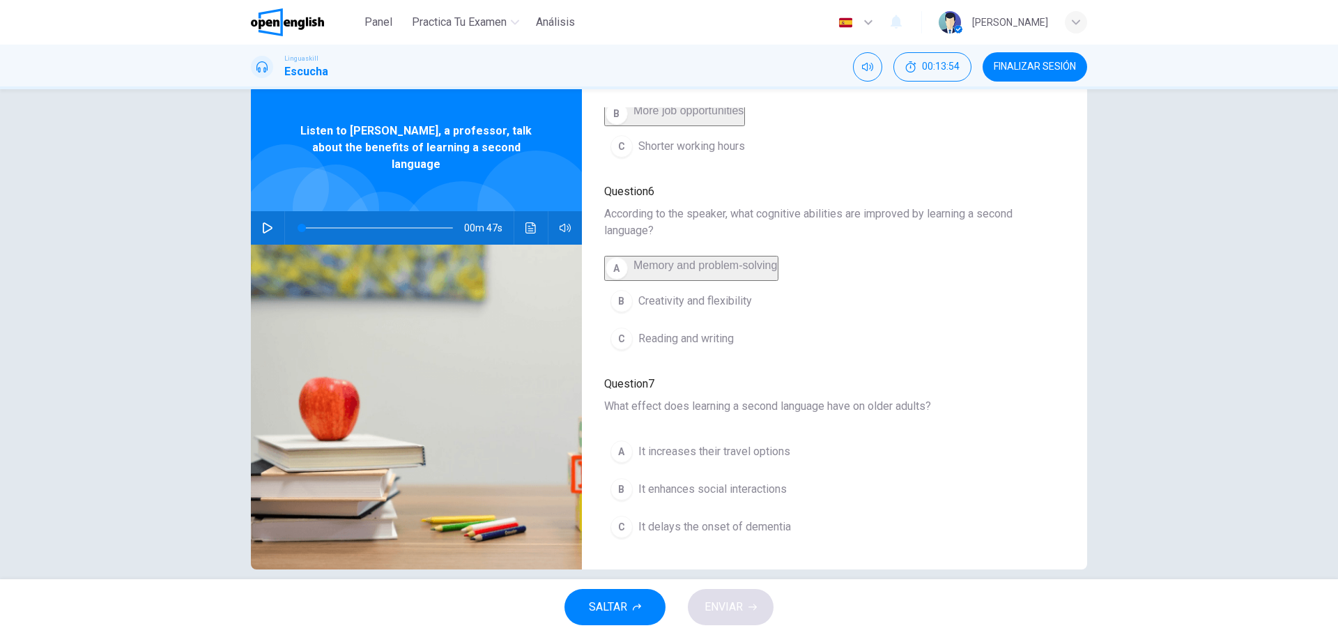
scroll to position [50, 0]
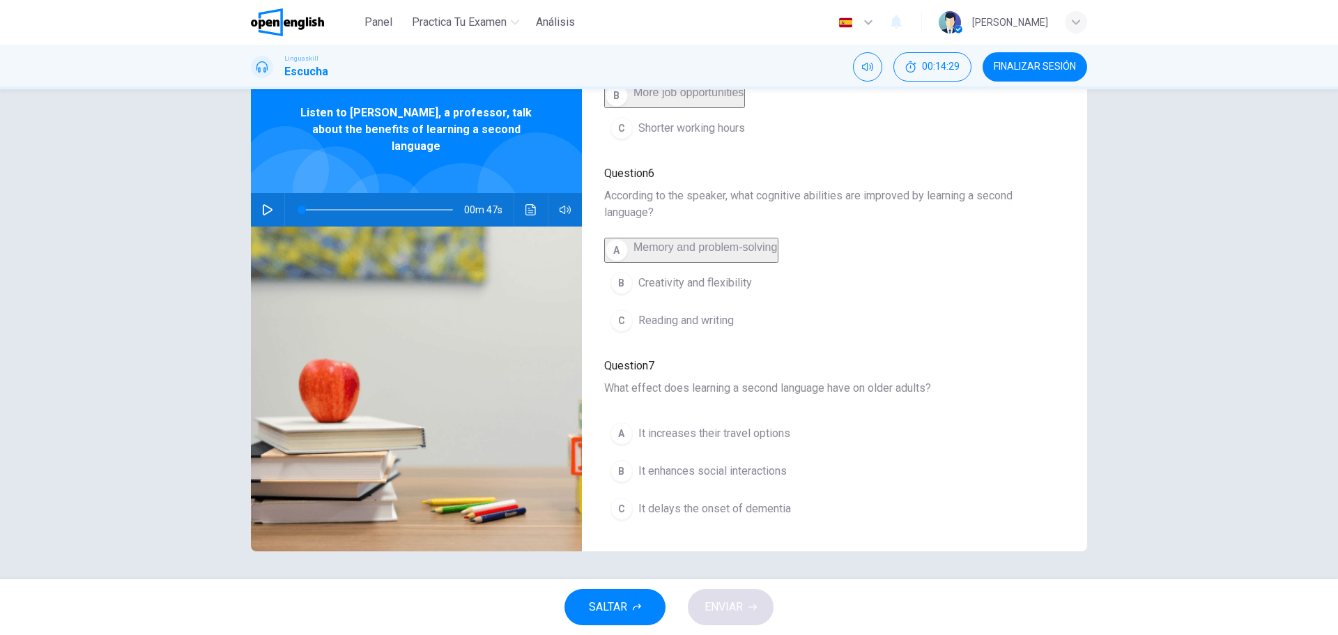
click at [746, 503] on span "It delays the onset of dementia" at bounding box center [714, 508] width 153 height 17
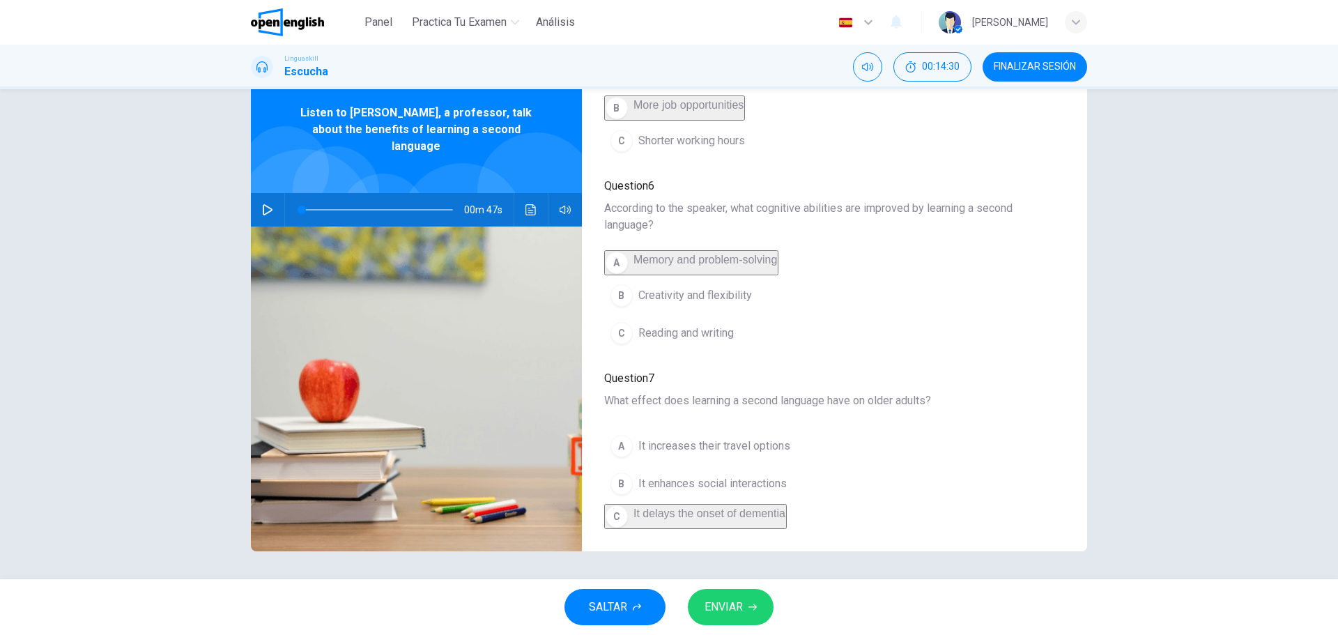
click at [733, 611] on span "ENVIAR" at bounding box center [724, 607] width 38 height 20
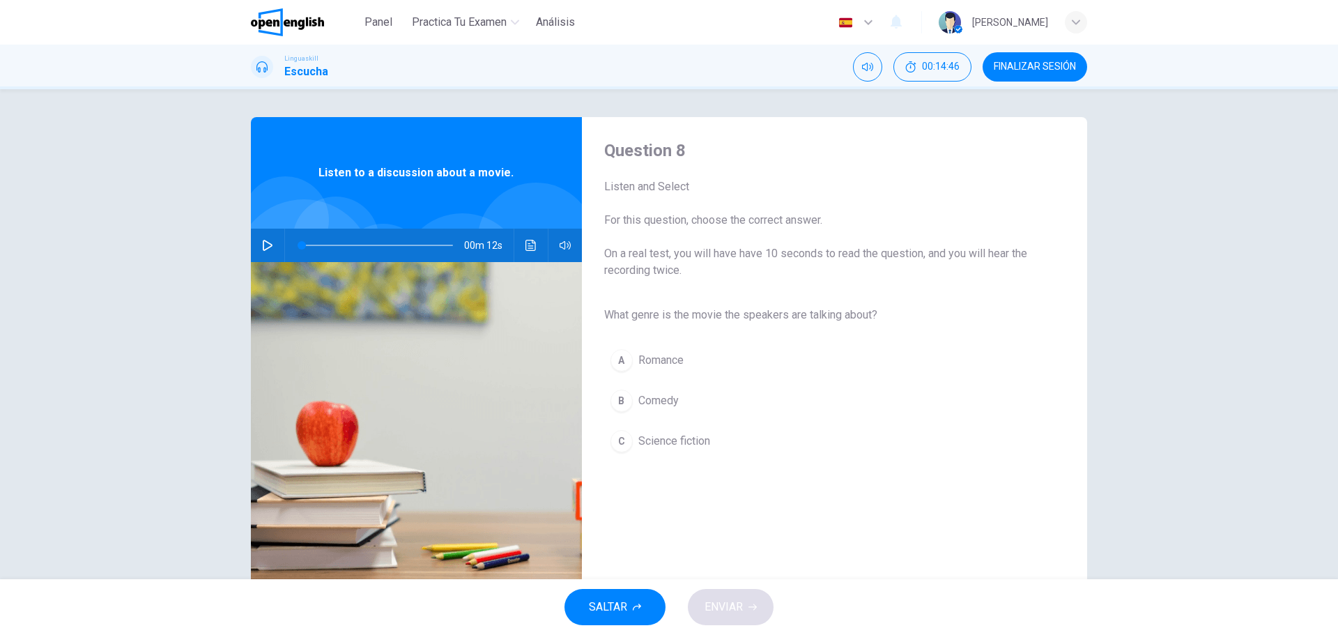
click at [262, 248] on icon "button" at bounding box center [267, 245] width 11 height 11
click at [259, 253] on button "button" at bounding box center [267, 245] width 22 height 33
click at [525, 248] on icon "Haz clic para ver la transcripción del audio" at bounding box center [530, 245] width 11 height 11
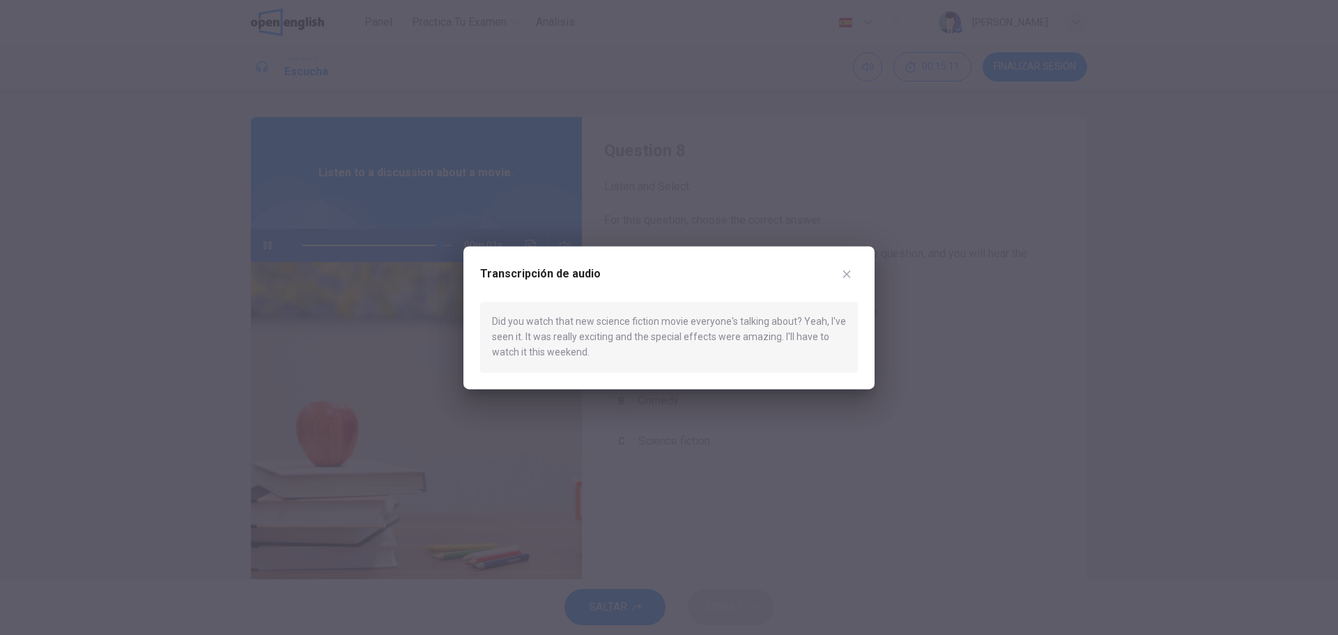
type input "*"
click at [742, 338] on div "Did you watch that new science fiction movie everyone's talking about? Yeah, I'…" at bounding box center [669, 337] width 378 height 70
click at [845, 275] on icon "button" at bounding box center [847, 274] width 8 height 8
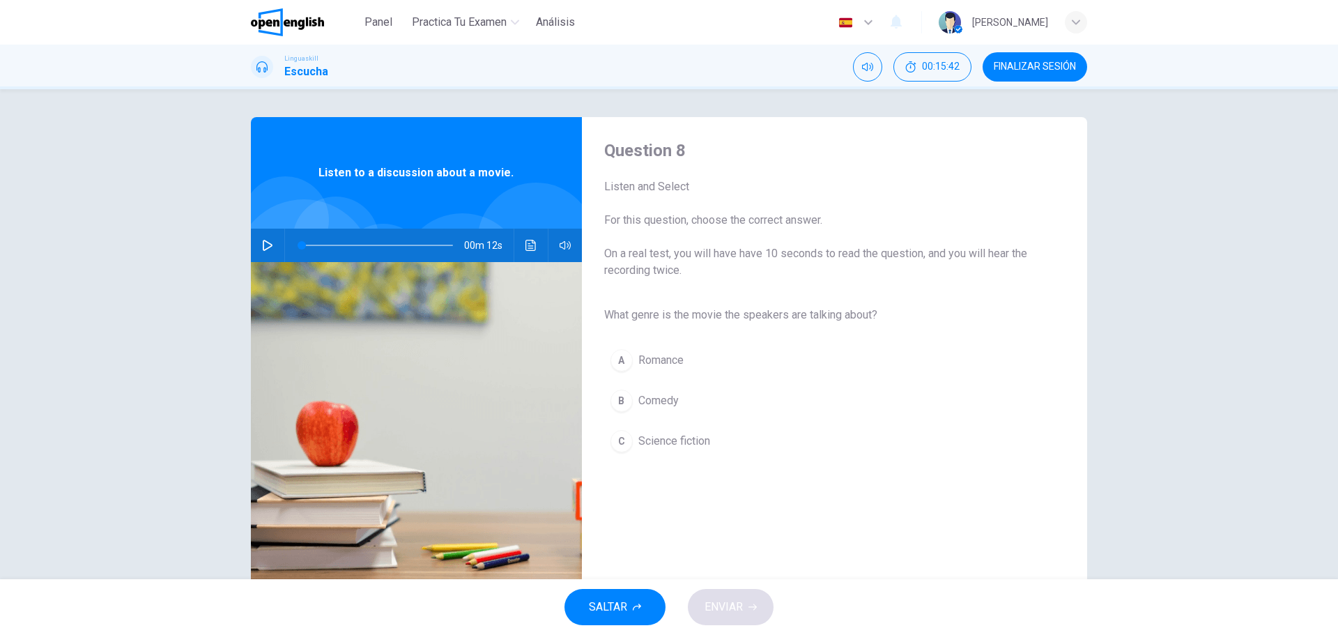
click at [647, 436] on span "Science fiction" at bounding box center [674, 441] width 72 height 17
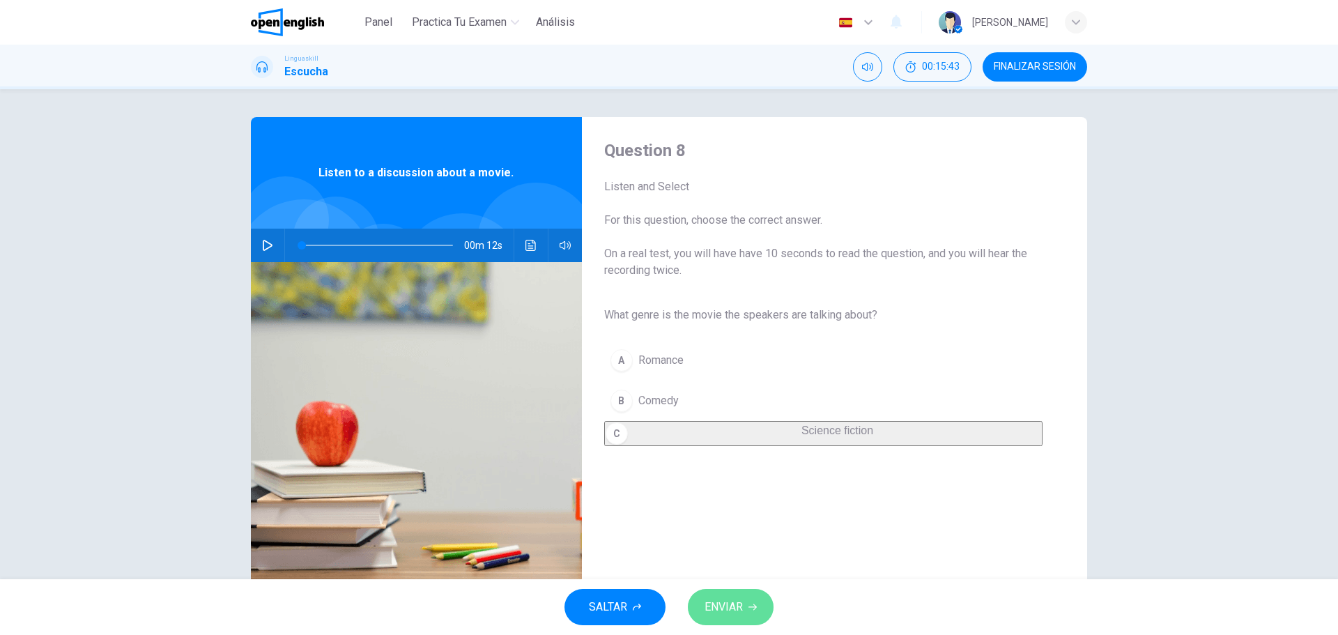
click at [713, 604] on span "ENVIAR" at bounding box center [724, 607] width 38 height 20
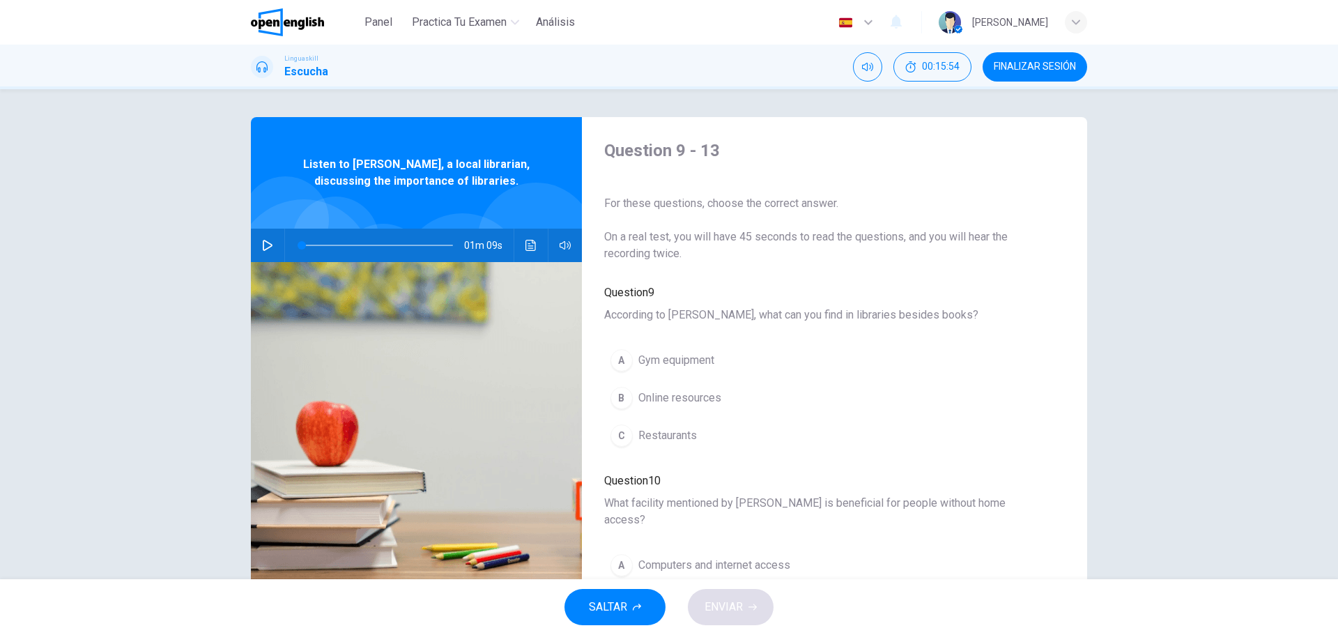
click at [263, 243] on icon "button" at bounding box center [268, 245] width 10 height 11
click at [265, 243] on icon "button" at bounding box center [268, 245] width 10 height 11
click at [523, 252] on button "Haz clic para ver la transcripción del audio" at bounding box center [531, 245] width 22 height 33
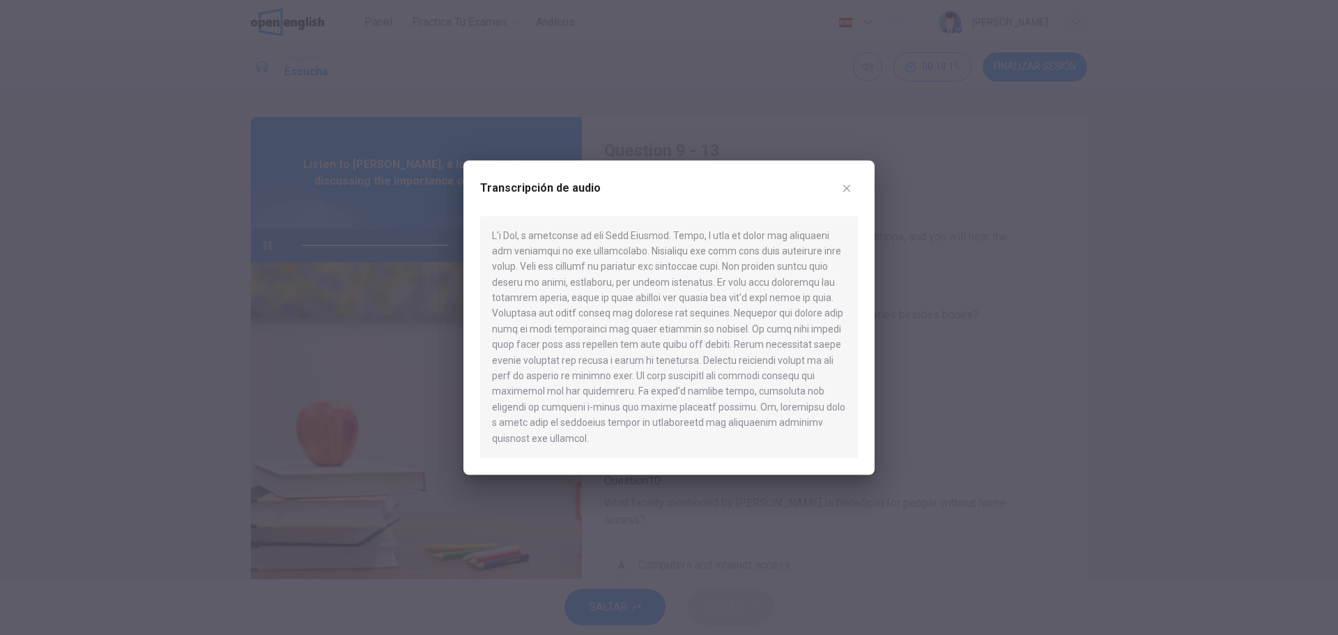
type input "*"
click at [846, 199] on button "button" at bounding box center [847, 188] width 22 height 22
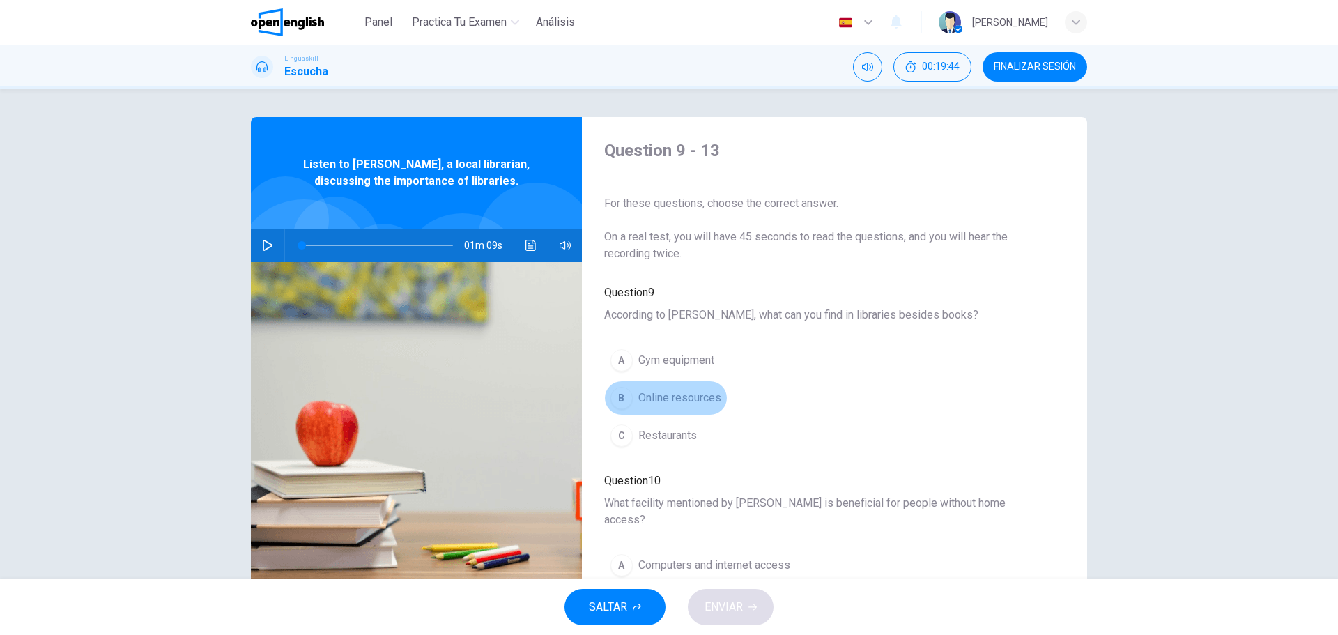
click at [670, 393] on span "Online resources" at bounding box center [679, 398] width 83 height 17
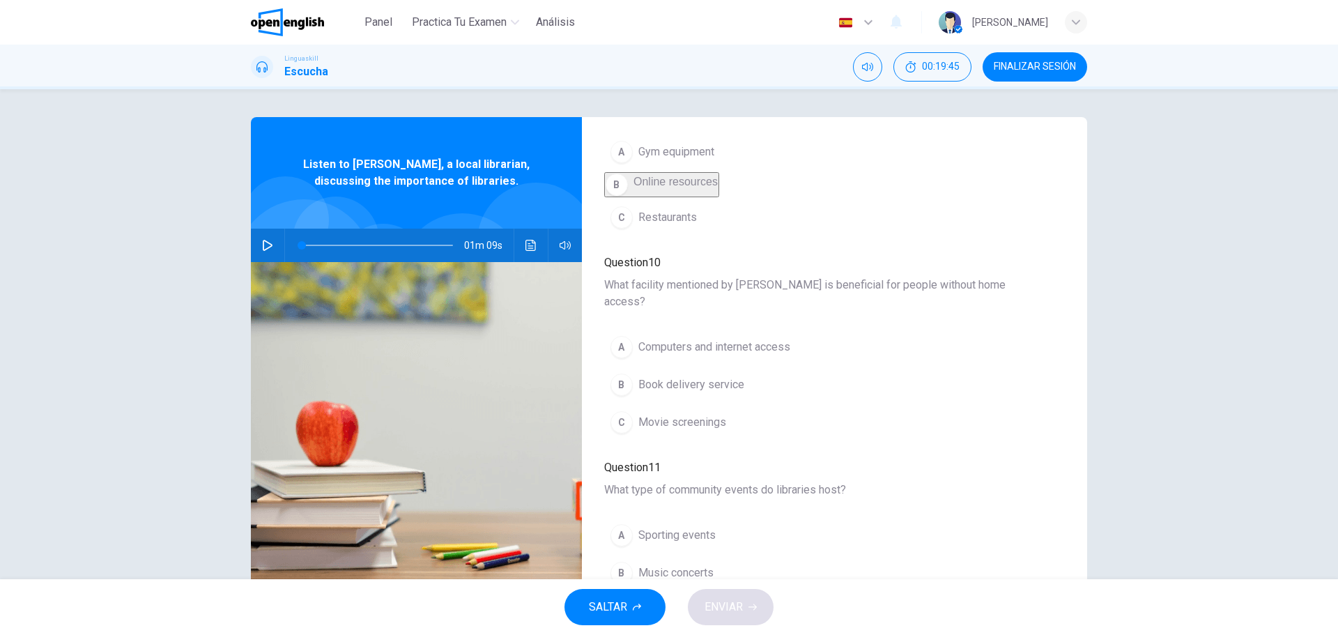
scroll to position [209, 0]
click at [790, 338] on span "Computers and internet access" at bounding box center [714, 346] width 152 height 17
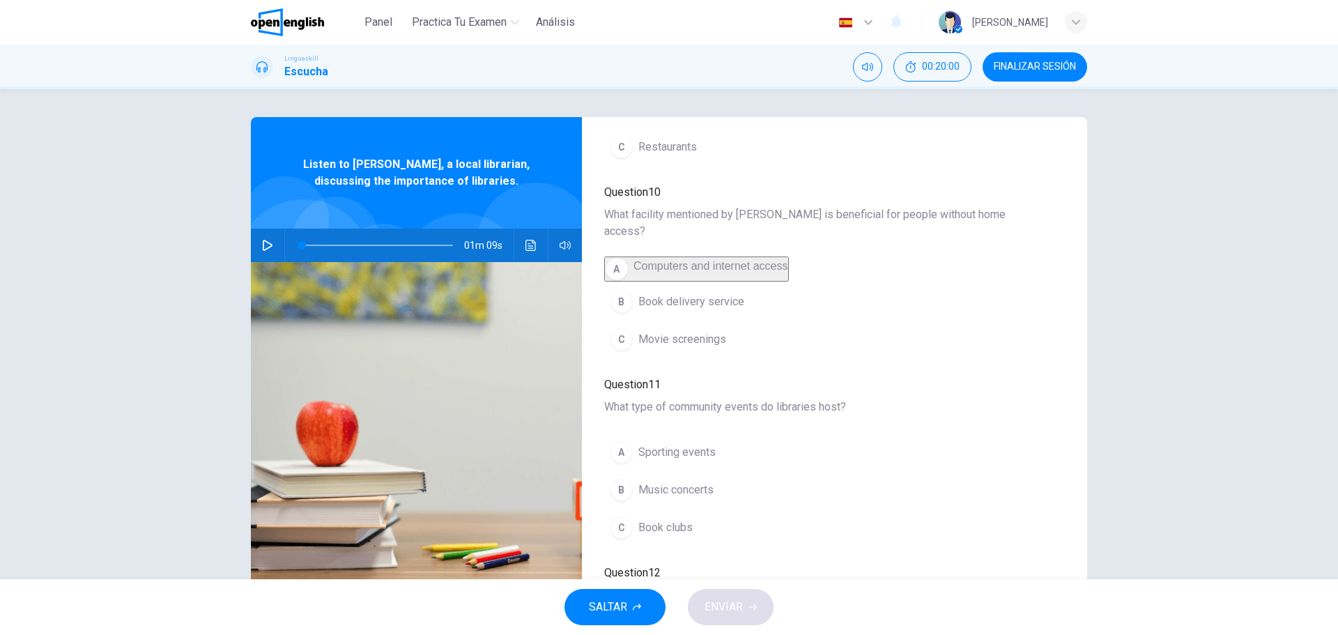
scroll to position [348, 0]
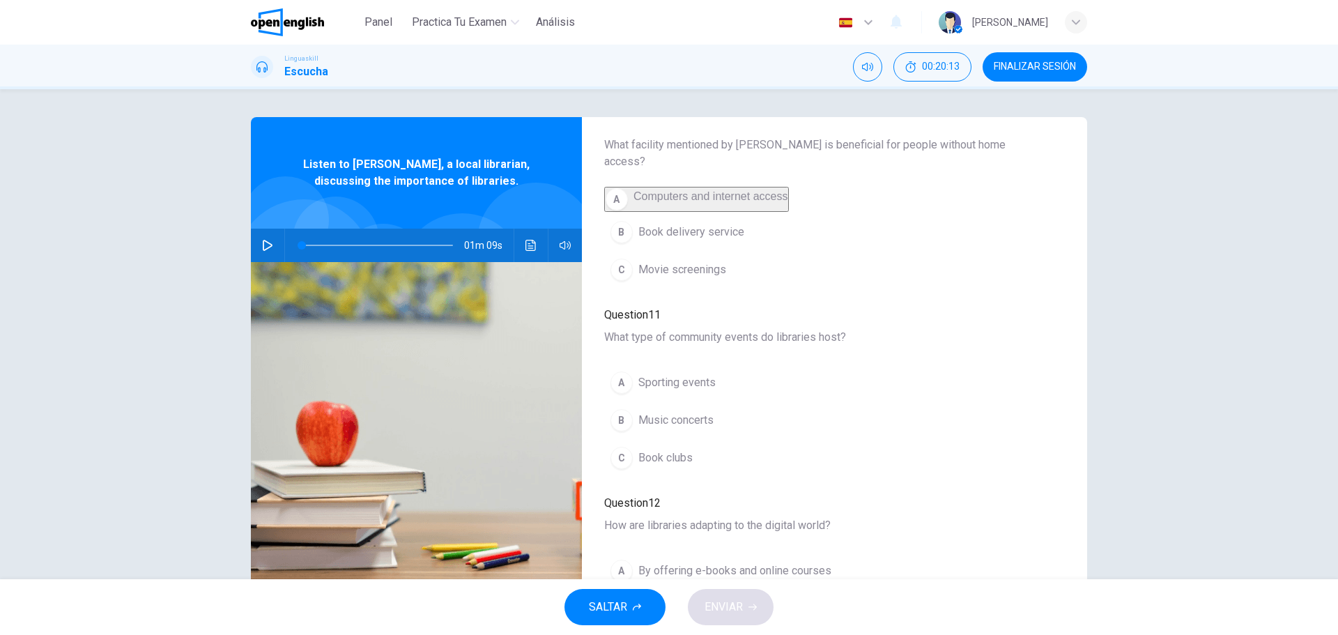
click at [638, 452] on span "Book clubs" at bounding box center [665, 458] width 54 height 17
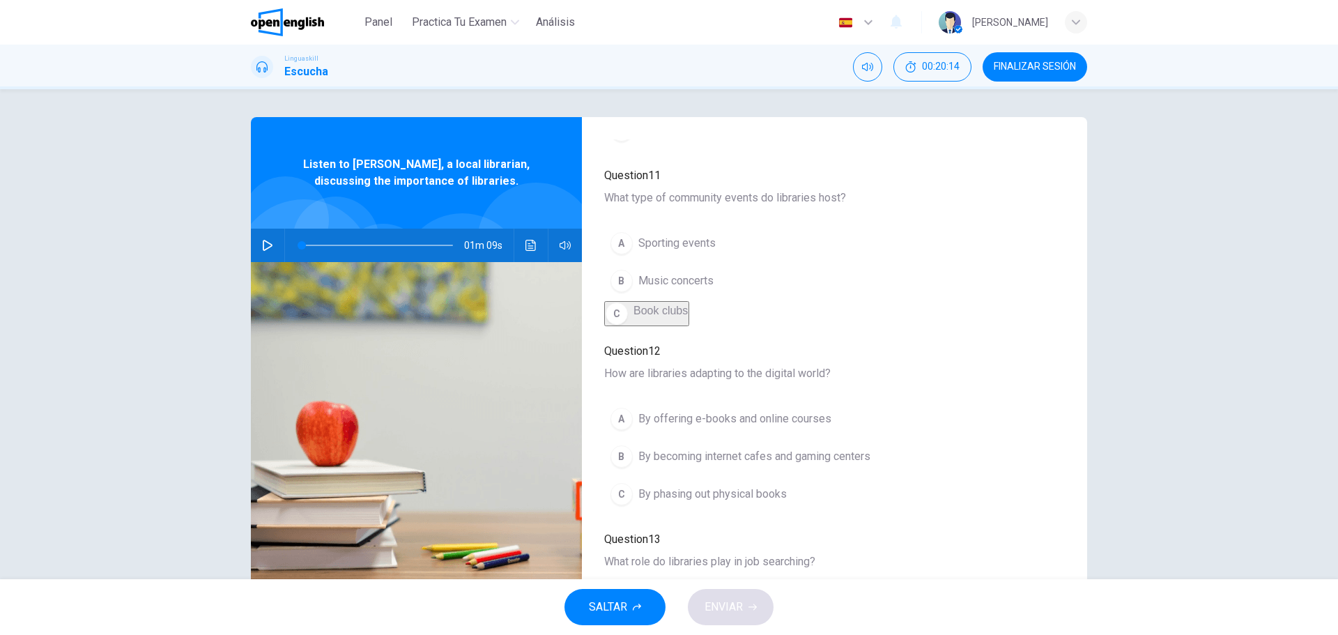
scroll to position [558, 0]
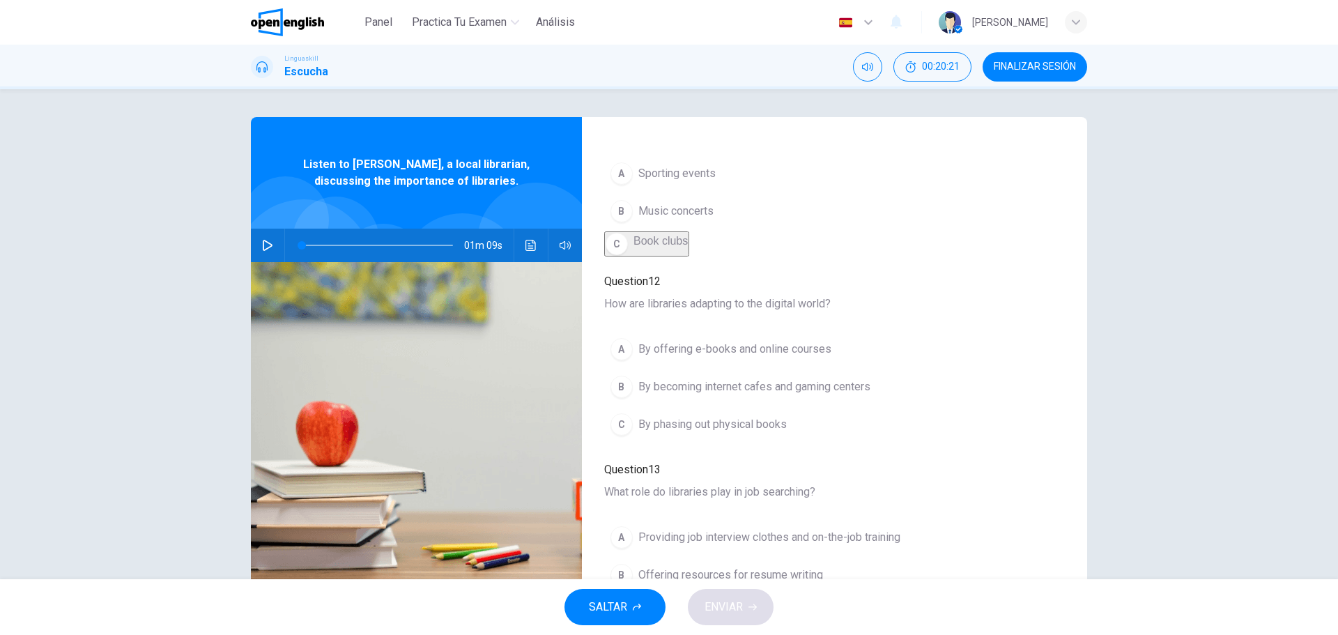
click at [728, 341] on span "By offering e-books and online courses" at bounding box center [734, 349] width 193 height 17
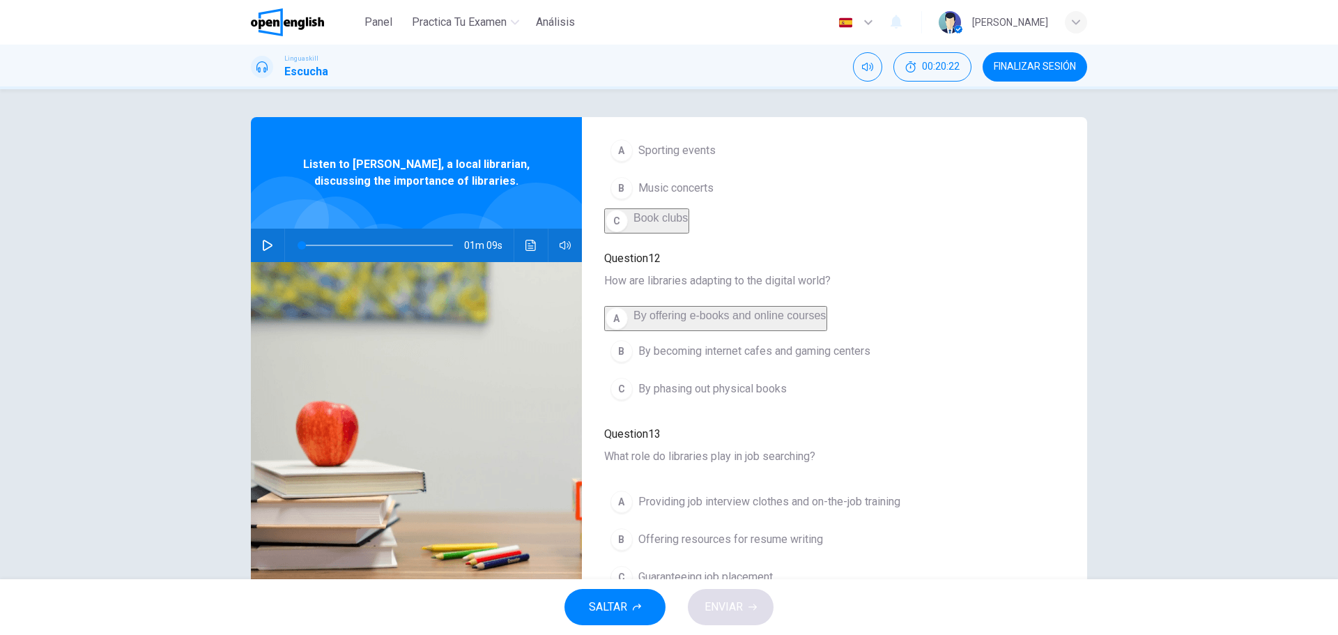
scroll to position [601, 0]
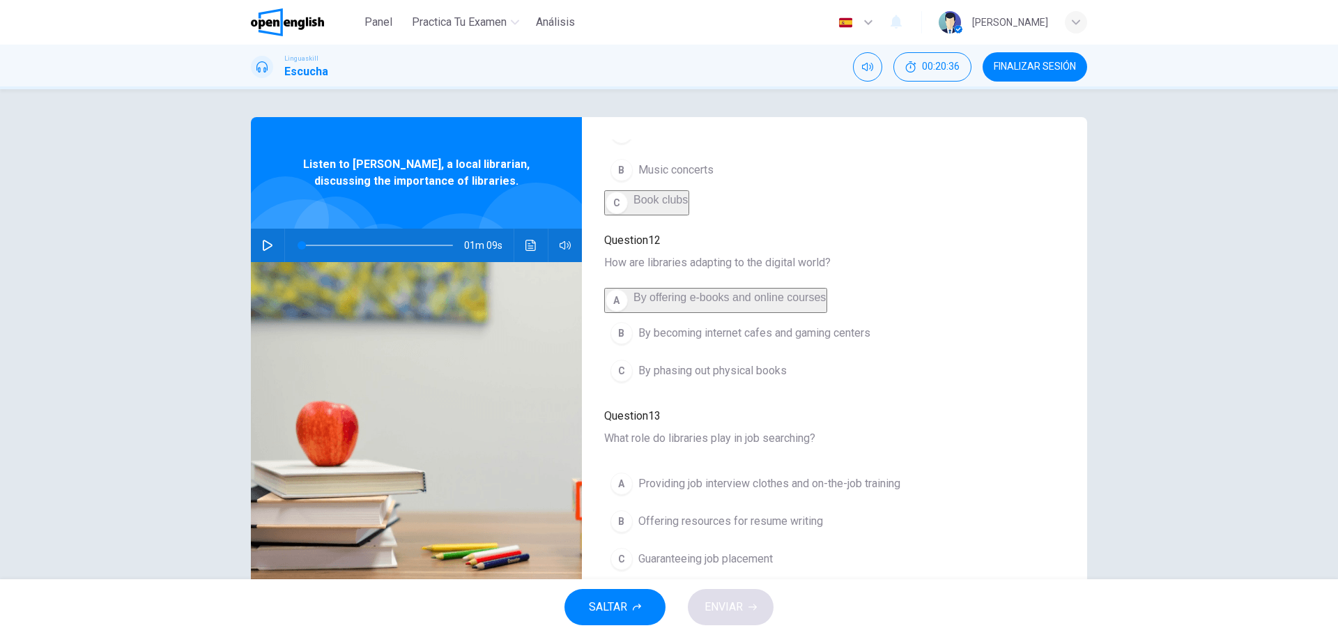
click at [698, 520] on span "Offering resources for resume writing" at bounding box center [730, 521] width 185 height 17
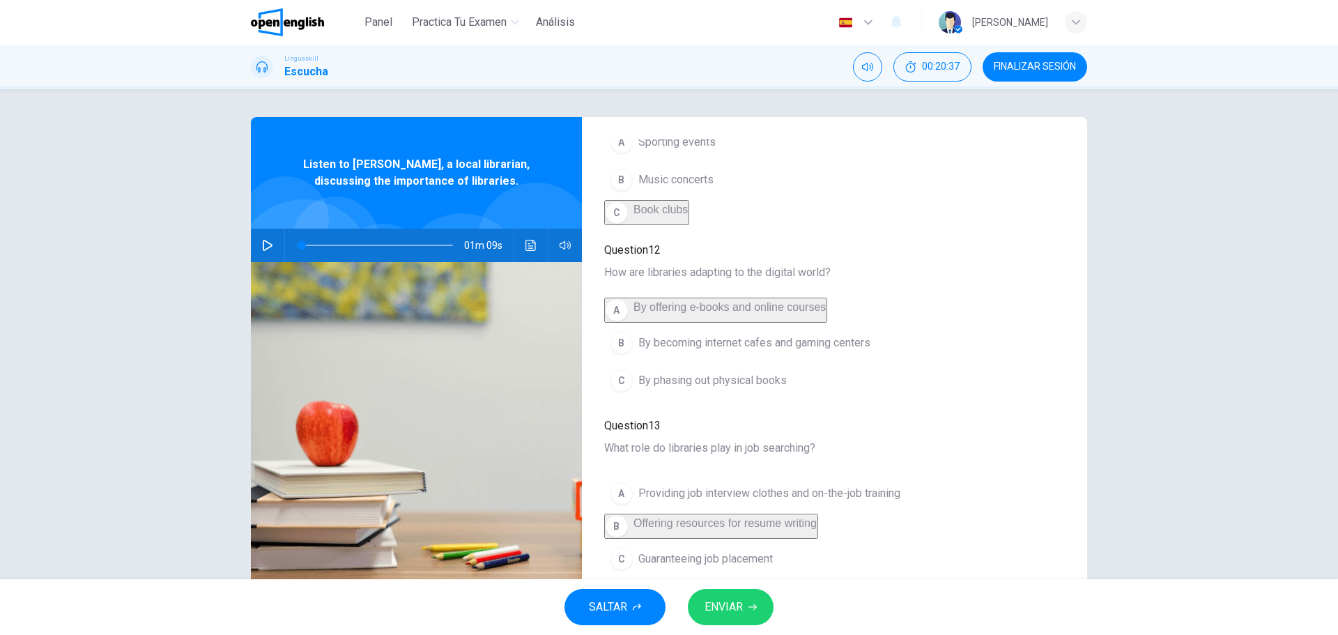
click at [730, 615] on span "ENVIAR" at bounding box center [724, 607] width 38 height 20
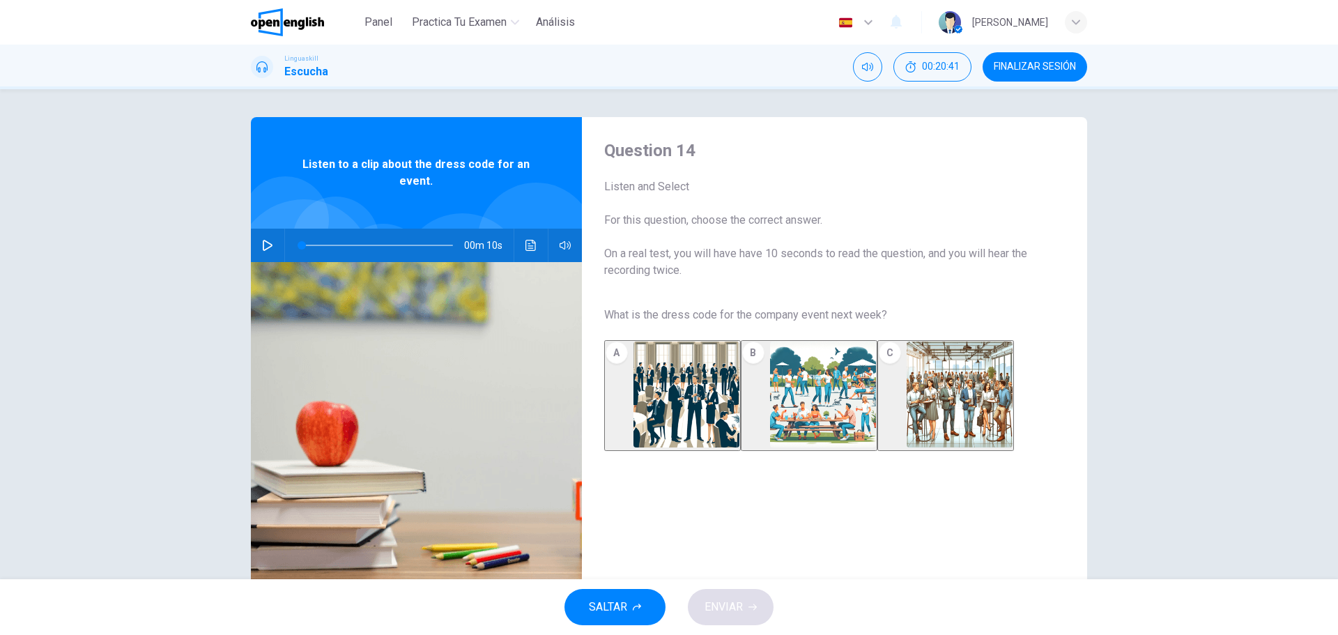
scroll to position [50, 0]
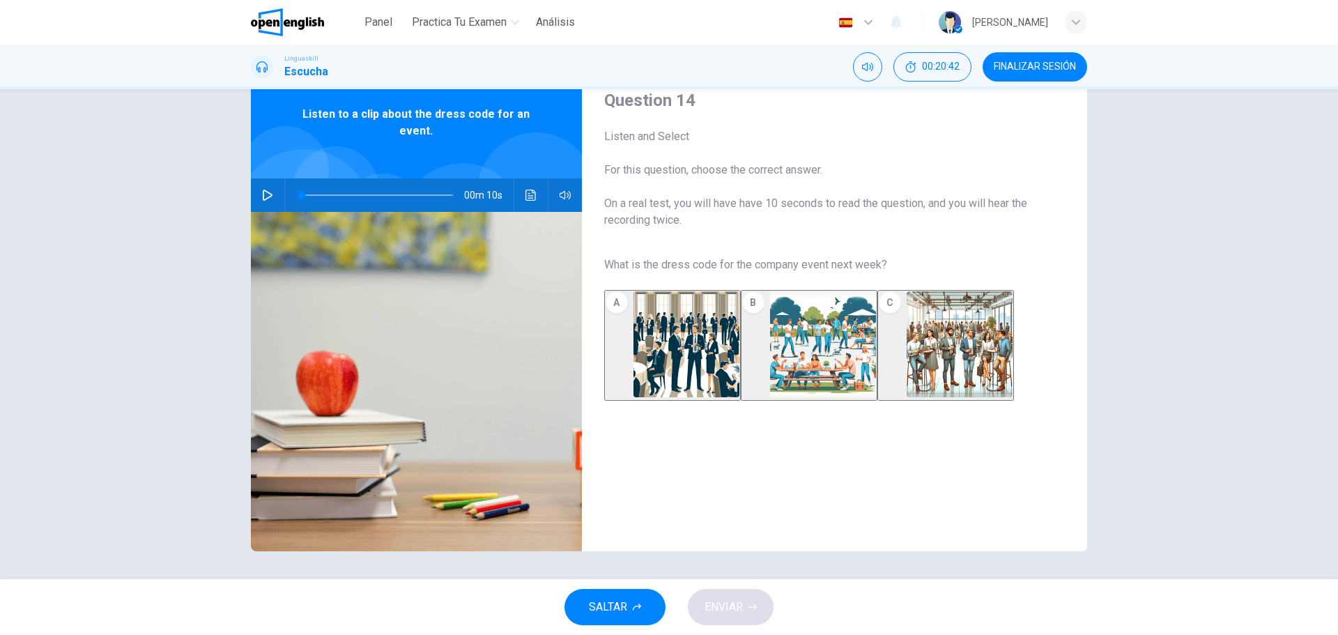
click at [1042, 73] on button "FINALIZAR SESIÓN" at bounding box center [1035, 66] width 105 height 29
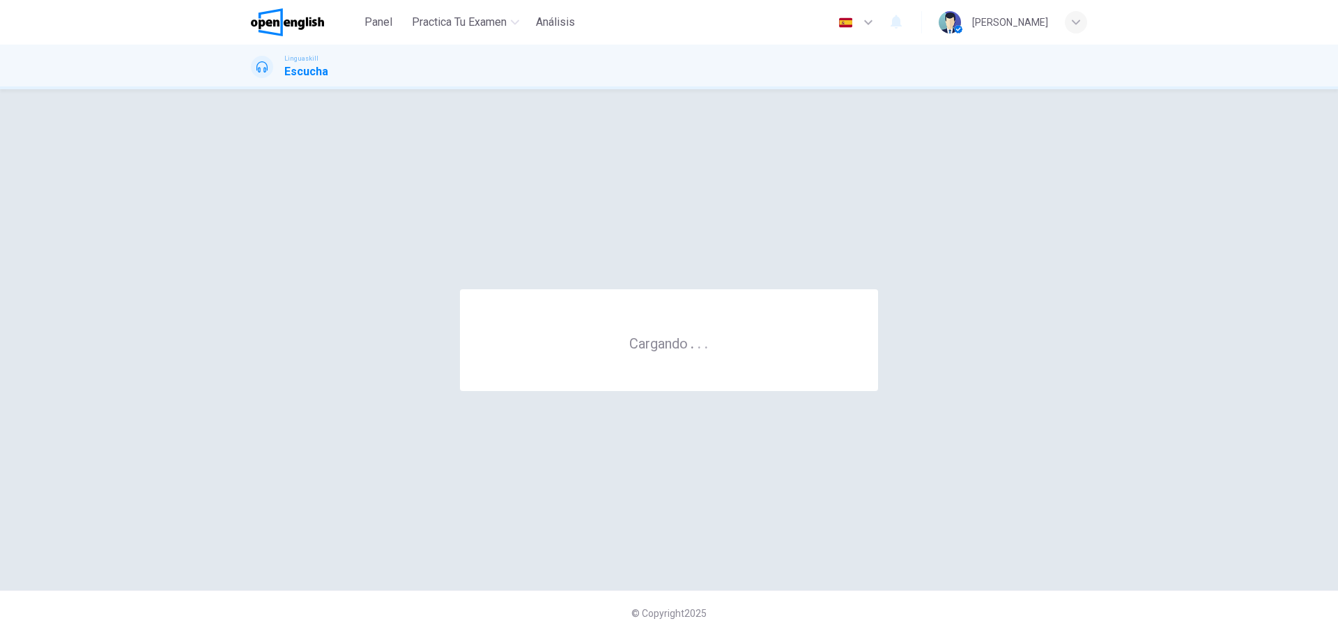
scroll to position [0, 0]
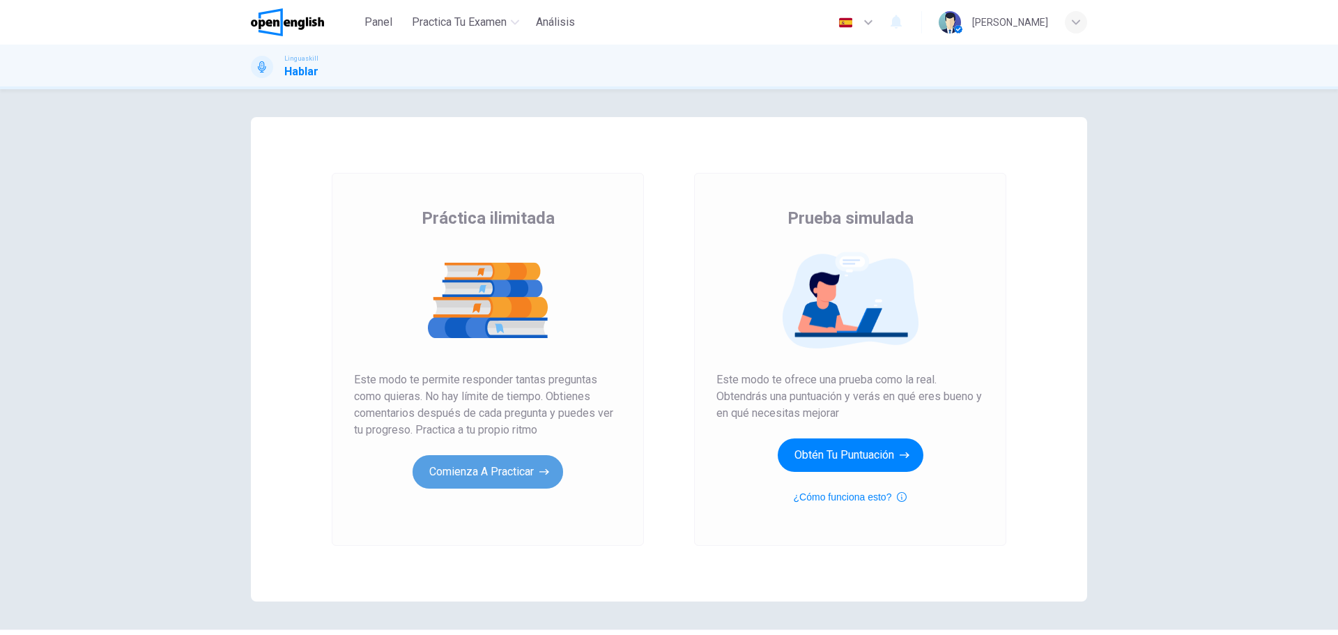
click at [486, 473] on button "Comienza a practicar" at bounding box center [488, 471] width 151 height 33
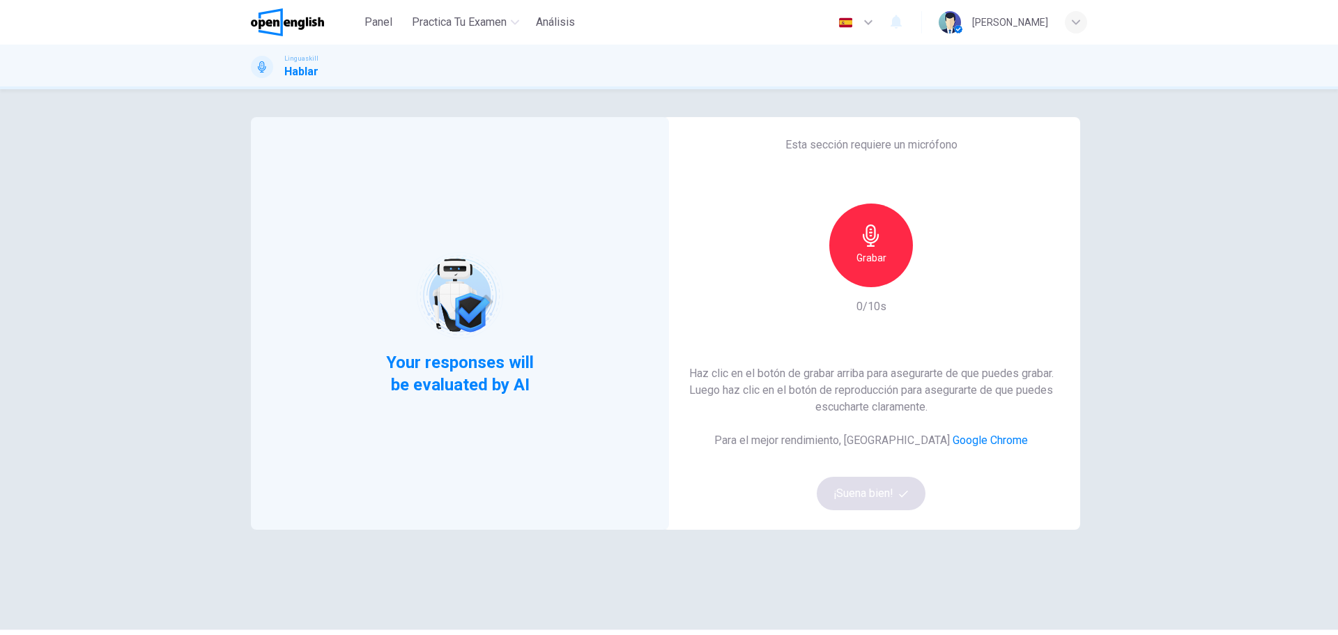
click at [883, 245] on div "Grabar" at bounding box center [871, 245] width 84 height 84
click at [874, 222] on div "Detener" at bounding box center [871, 245] width 84 height 84
click at [861, 493] on button "¡Suena bien!" at bounding box center [871, 493] width 109 height 33
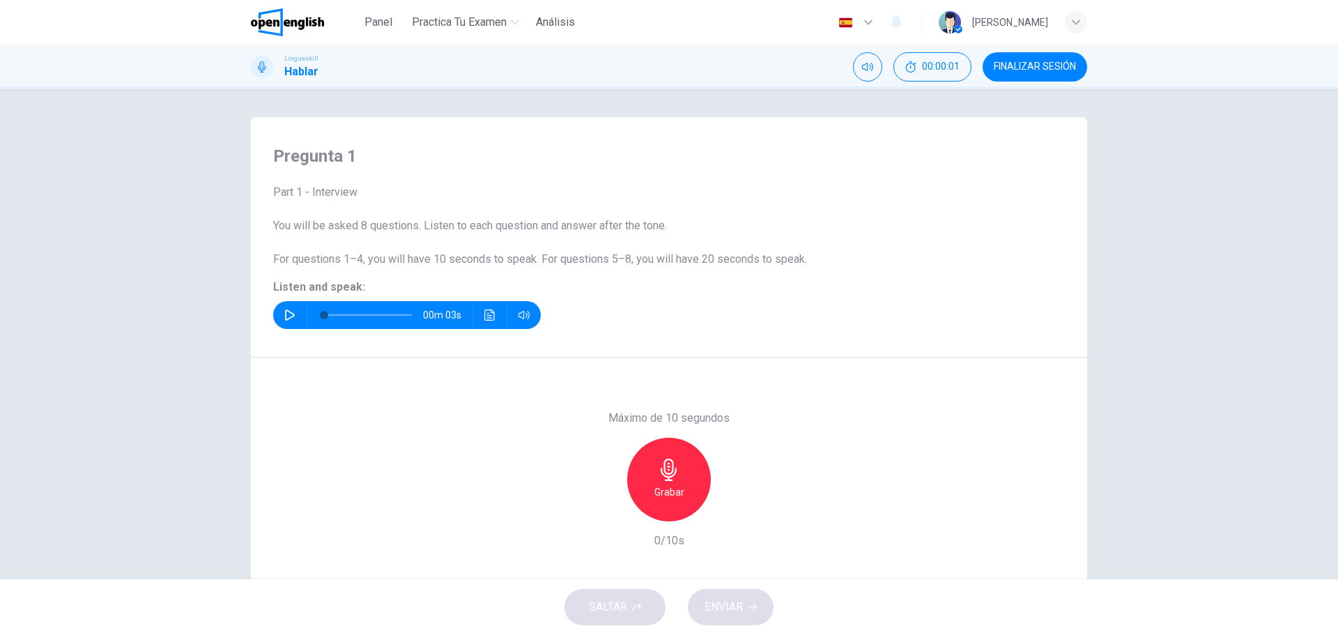
click at [285, 311] on icon "button" at bounding box center [290, 314] width 10 height 11
click at [284, 311] on icon "button" at bounding box center [289, 314] width 11 height 11
type input "**"
click at [1042, 66] on span "FINALIZAR SESIÓN" at bounding box center [1035, 66] width 82 height 11
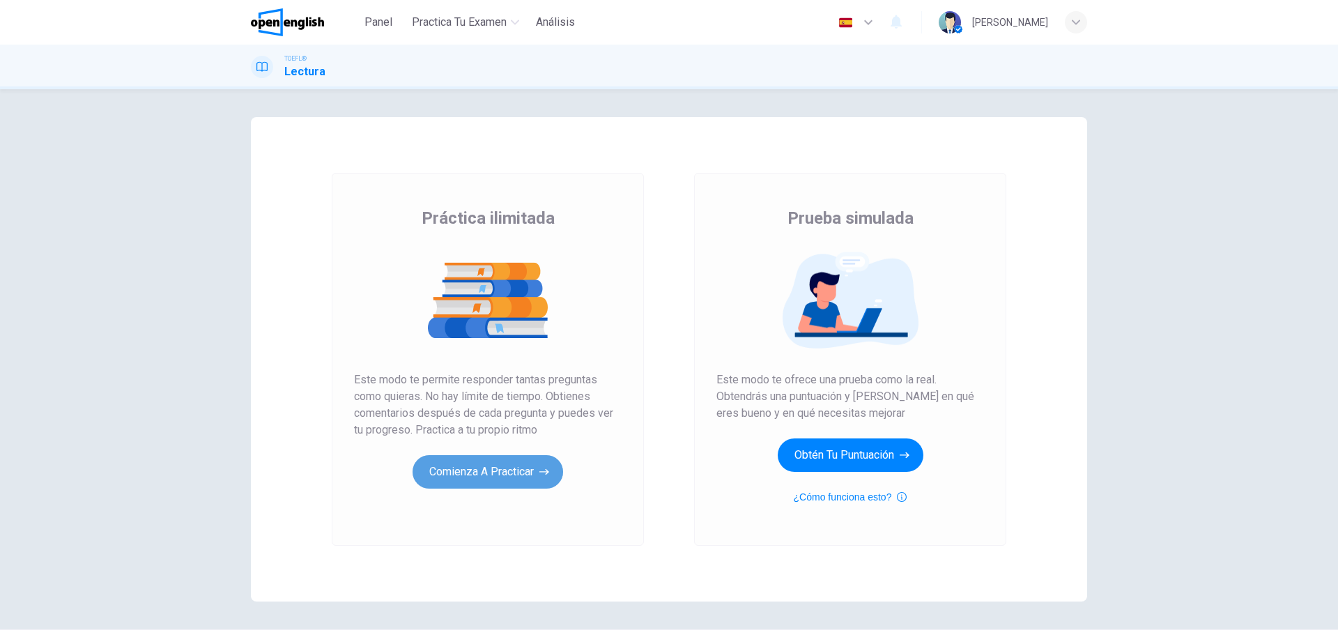
click at [533, 473] on button "Comienza a practicar" at bounding box center [488, 471] width 151 height 33
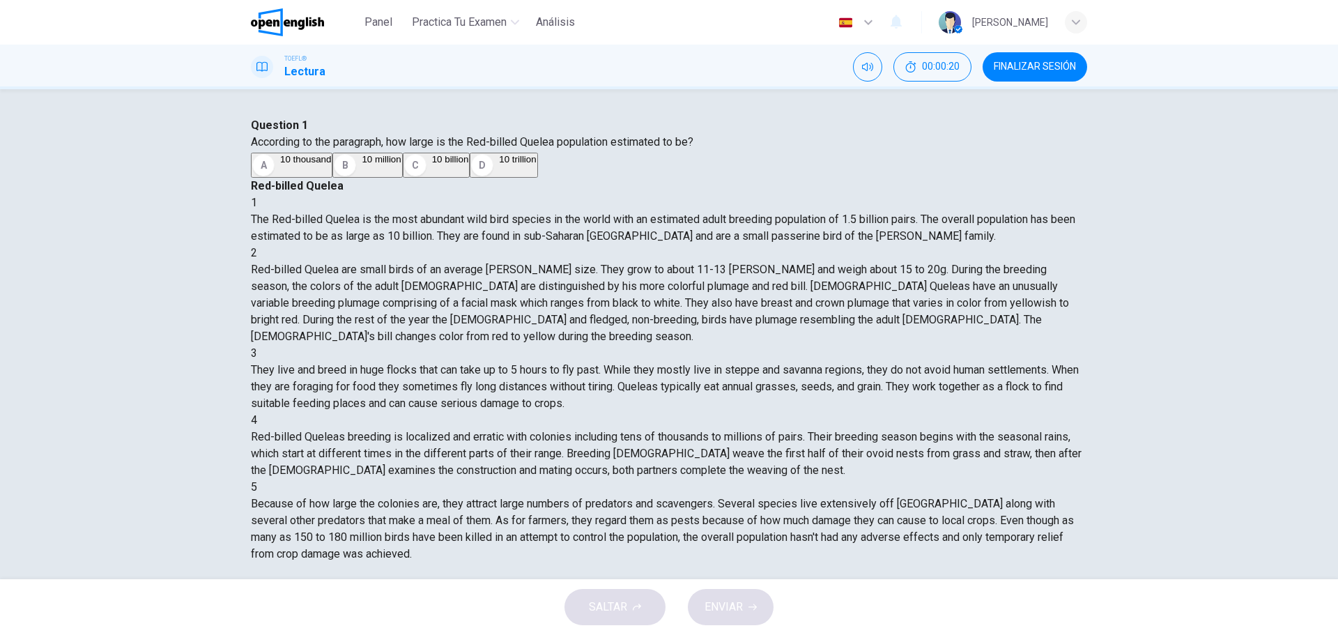
drag, startPoint x: 498, startPoint y: 186, endPoint x: 541, endPoint y: 194, distance: 43.3
click at [541, 148] on span "According to the paragraph, how large is the Red-billed Quelea population estim…" at bounding box center [472, 141] width 443 height 13
drag, startPoint x: 853, startPoint y: 144, endPoint x: 942, endPoint y: 141, distance: 88.6
click at [942, 178] on div "Red-billed Quelea" at bounding box center [669, 186] width 836 height 17
click at [432, 164] on span "10 billion" at bounding box center [450, 159] width 37 height 10
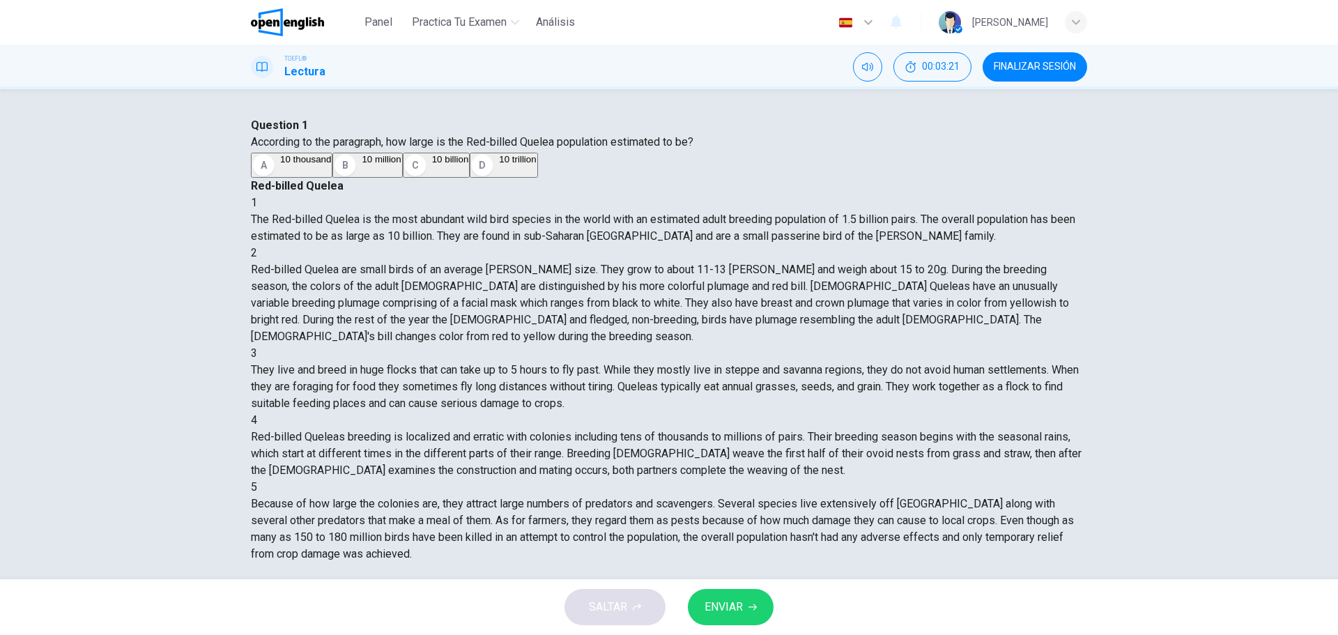
click at [731, 617] on button "ENVIAR" at bounding box center [731, 607] width 86 height 36
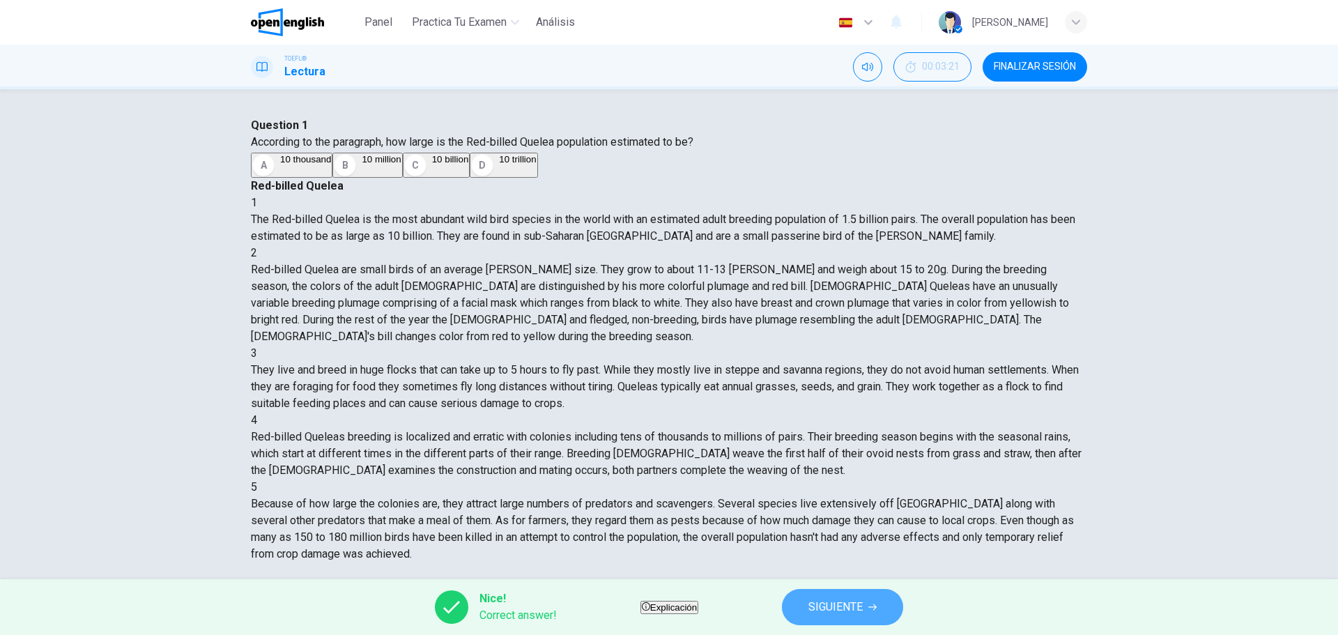
click at [853, 611] on span "SIGUIENTE" at bounding box center [835, 607] width 54 height 20
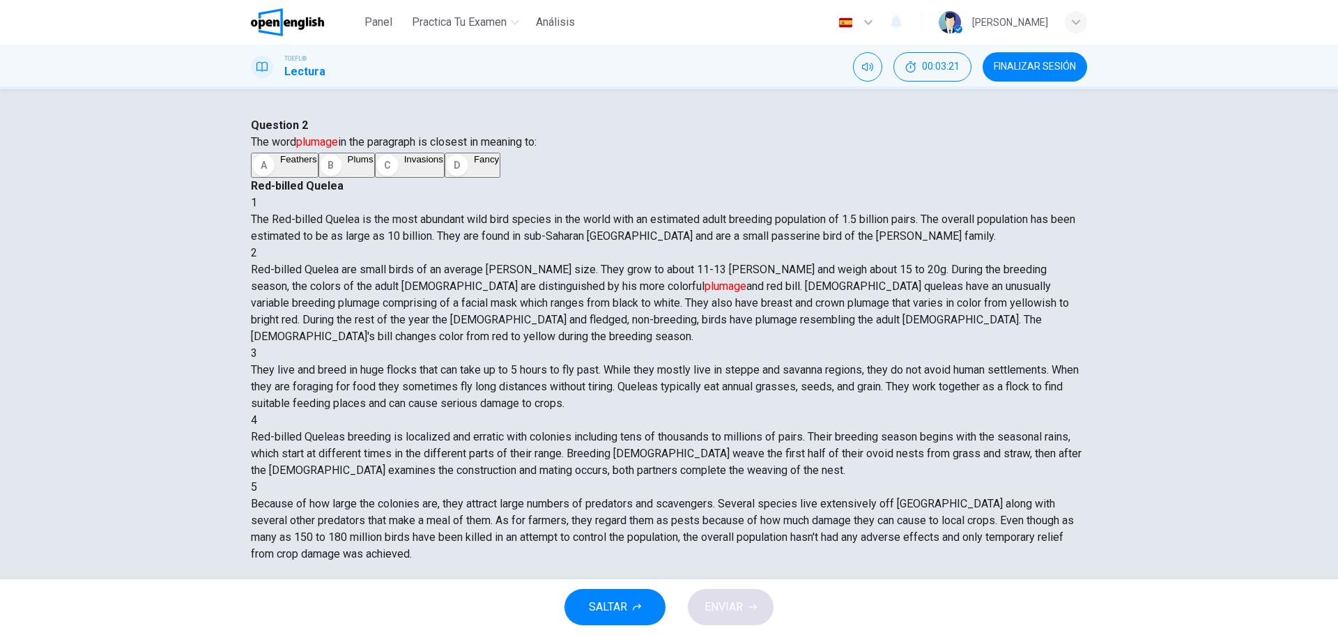
scroll to position [86, 0]
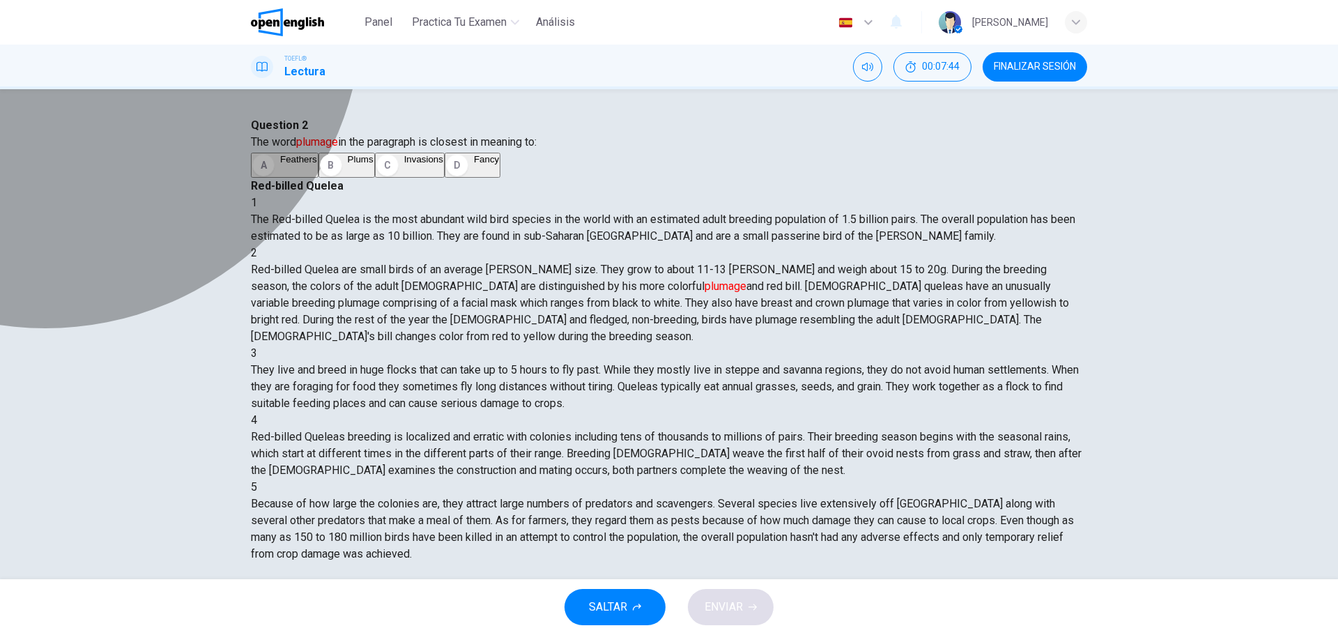
click at [317, 164] on span "Feathers" at bounding box center [298, 159] width 37 height 10
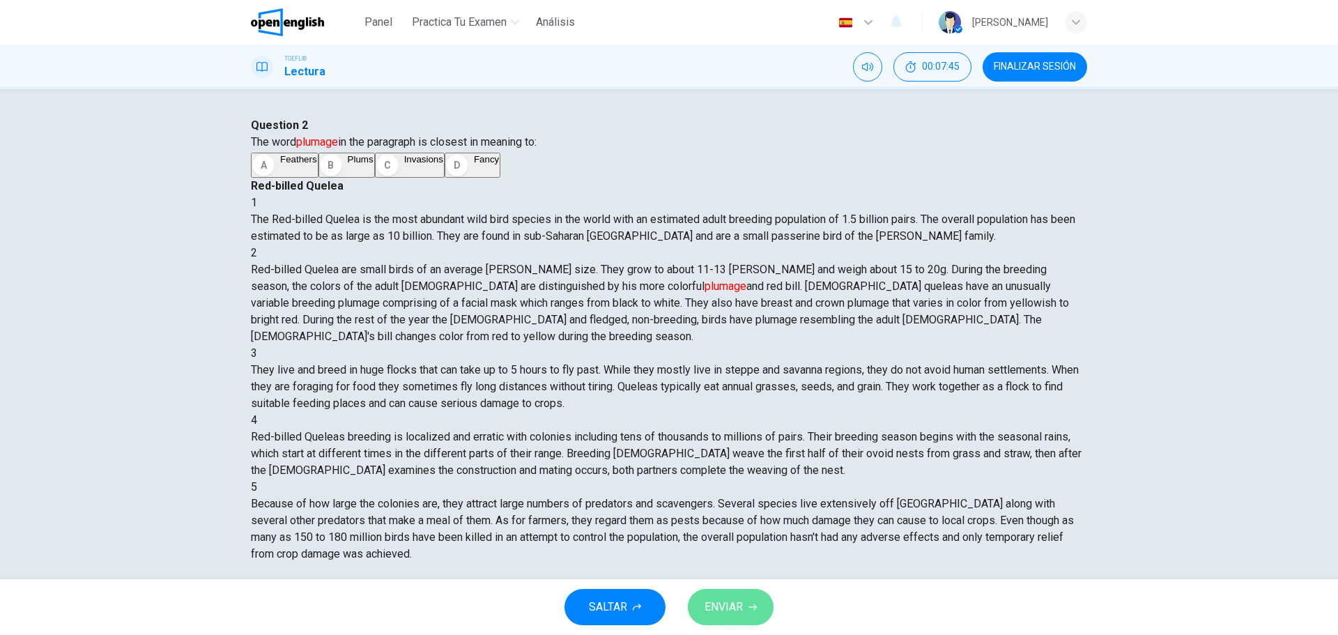
click at [735, 604] on span "ENVIAR" at bounding box center [724, 607] width 38 height 20
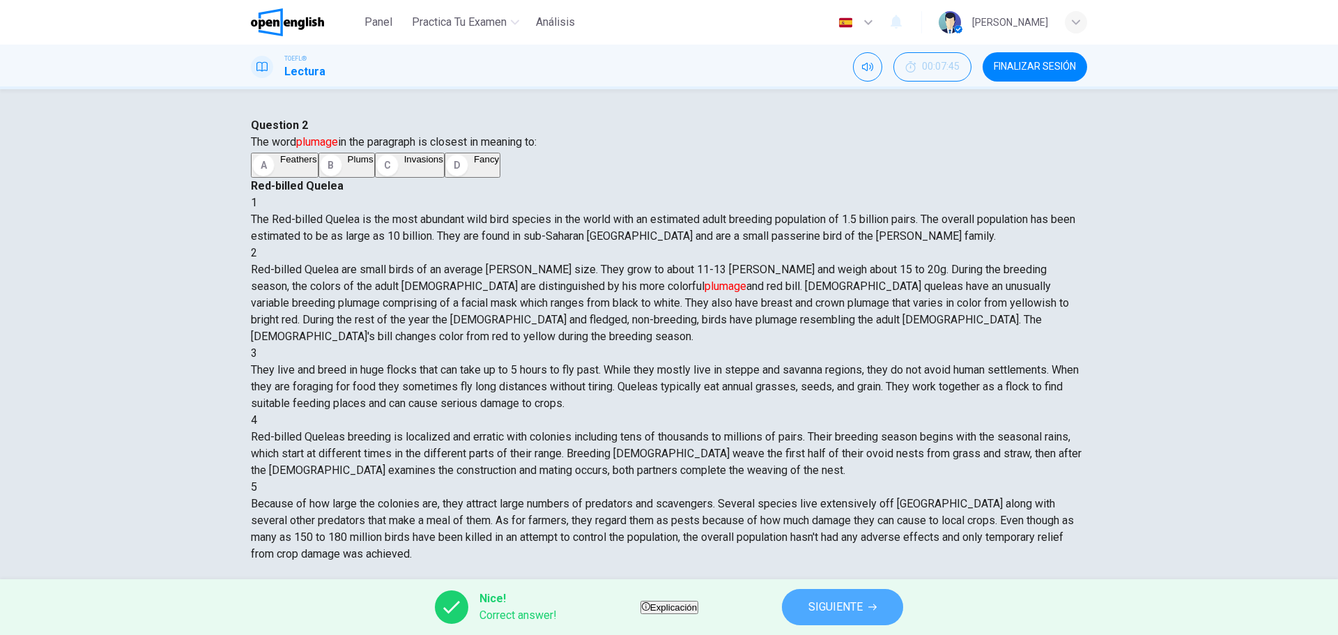
click at [850, 603] on span "SIGUIENTE" at bounding box center [835, 607] width 54 height 20
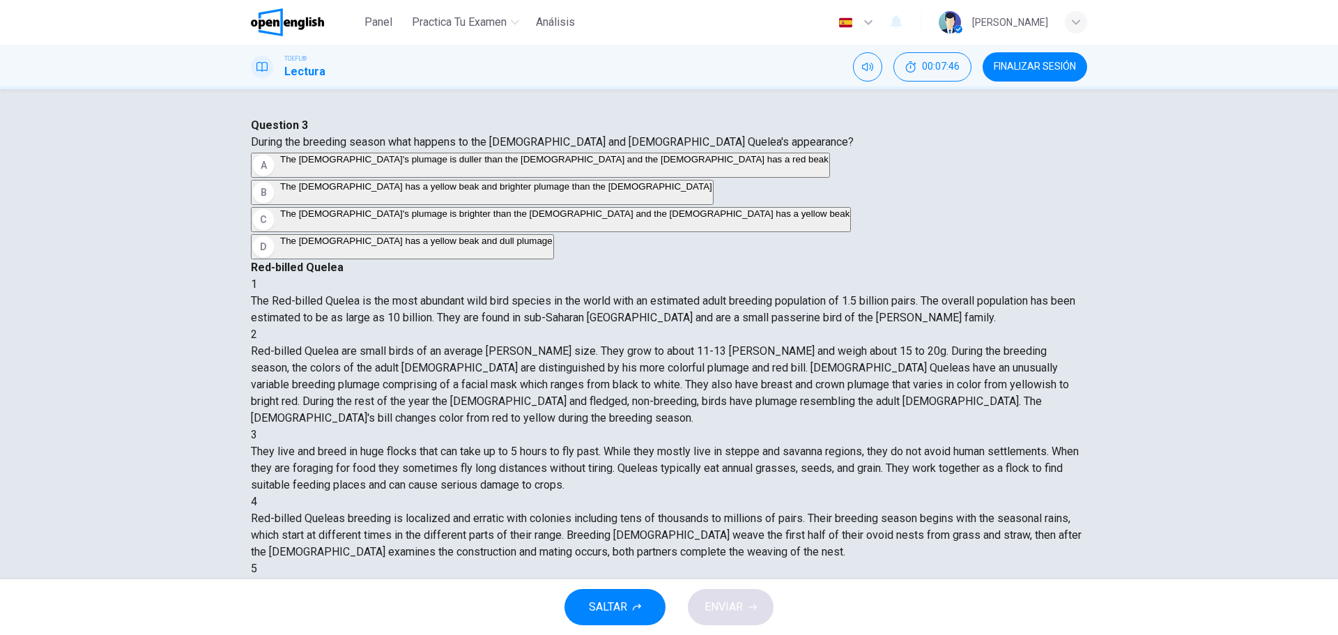
click at [1019, 71] on span "FINALIZAR SESIÓN" at bounding box center [1035, 66] width 82 height 11
